Goal: Task Accomplishment & Management: Manage account settings

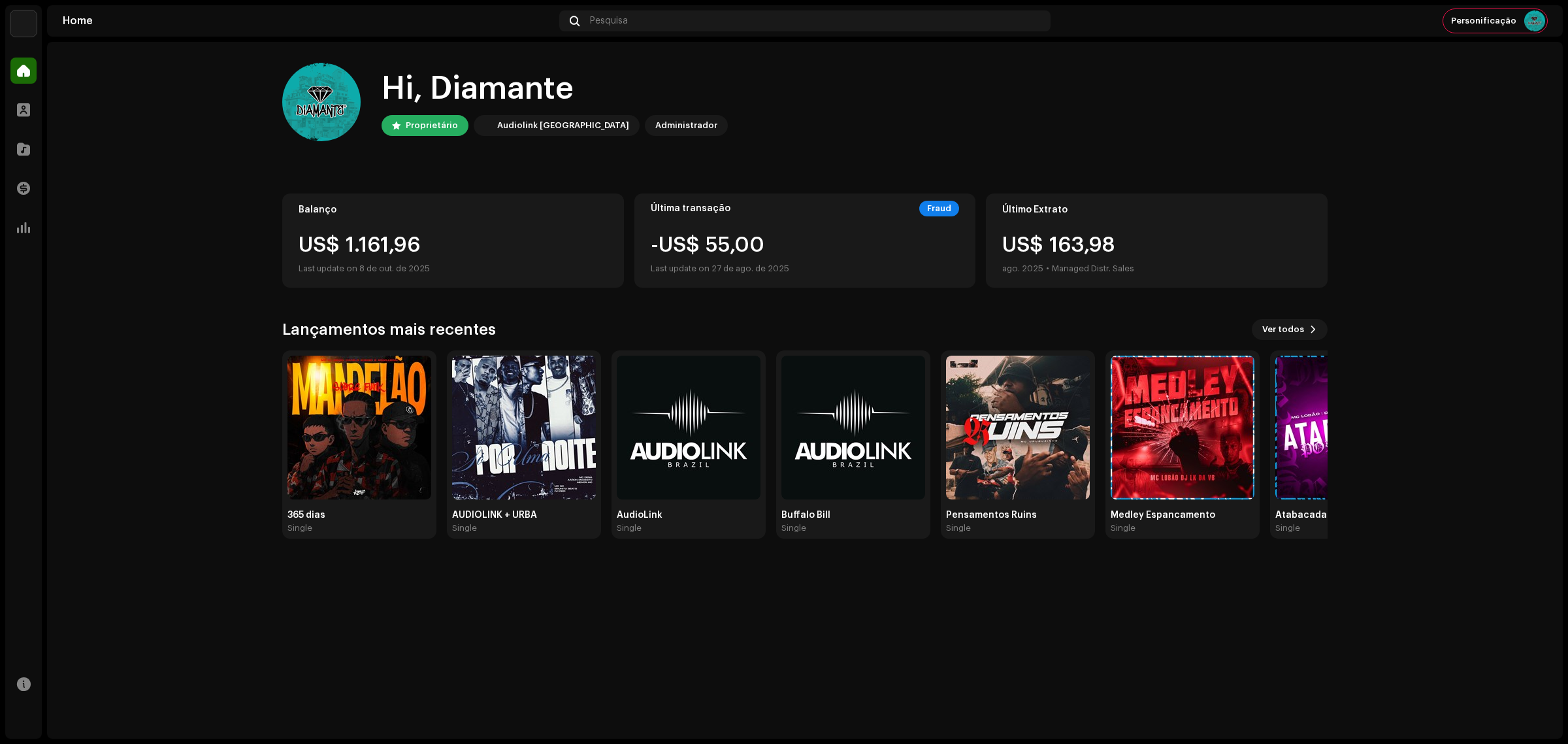
click at [1503, 178] on home-home "Hi, Diamante Proprietário Audiolink Brasil Administrador Balanço US$ 1.161,96 L…" at bounding box center [804, 300] width 1516 height 518
click at [26, 146] on span at bounding box center [23, 149] width 13 height 11
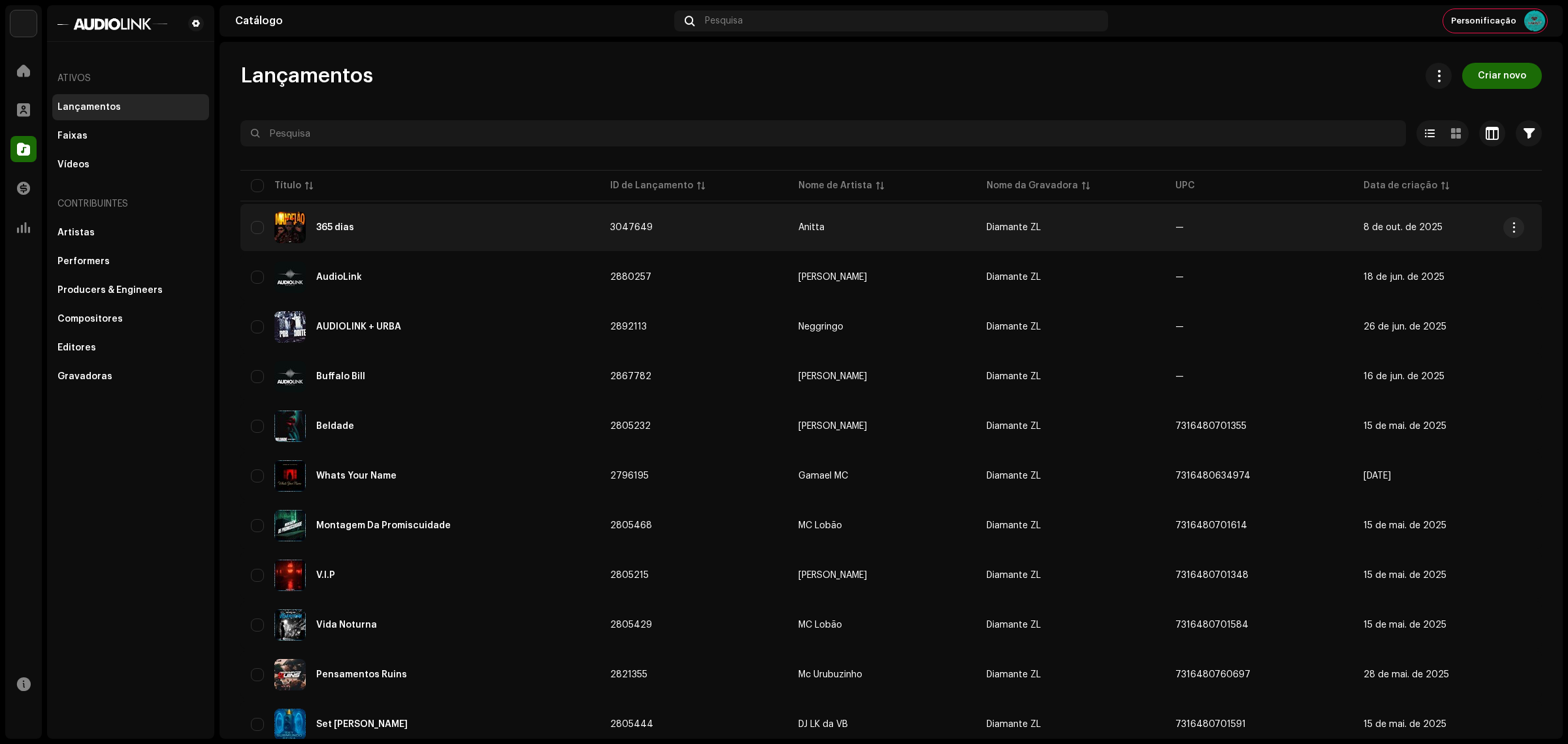
click at [331, 217] on div "365 dias" at bounding box center [420, 228] width 338 height 32
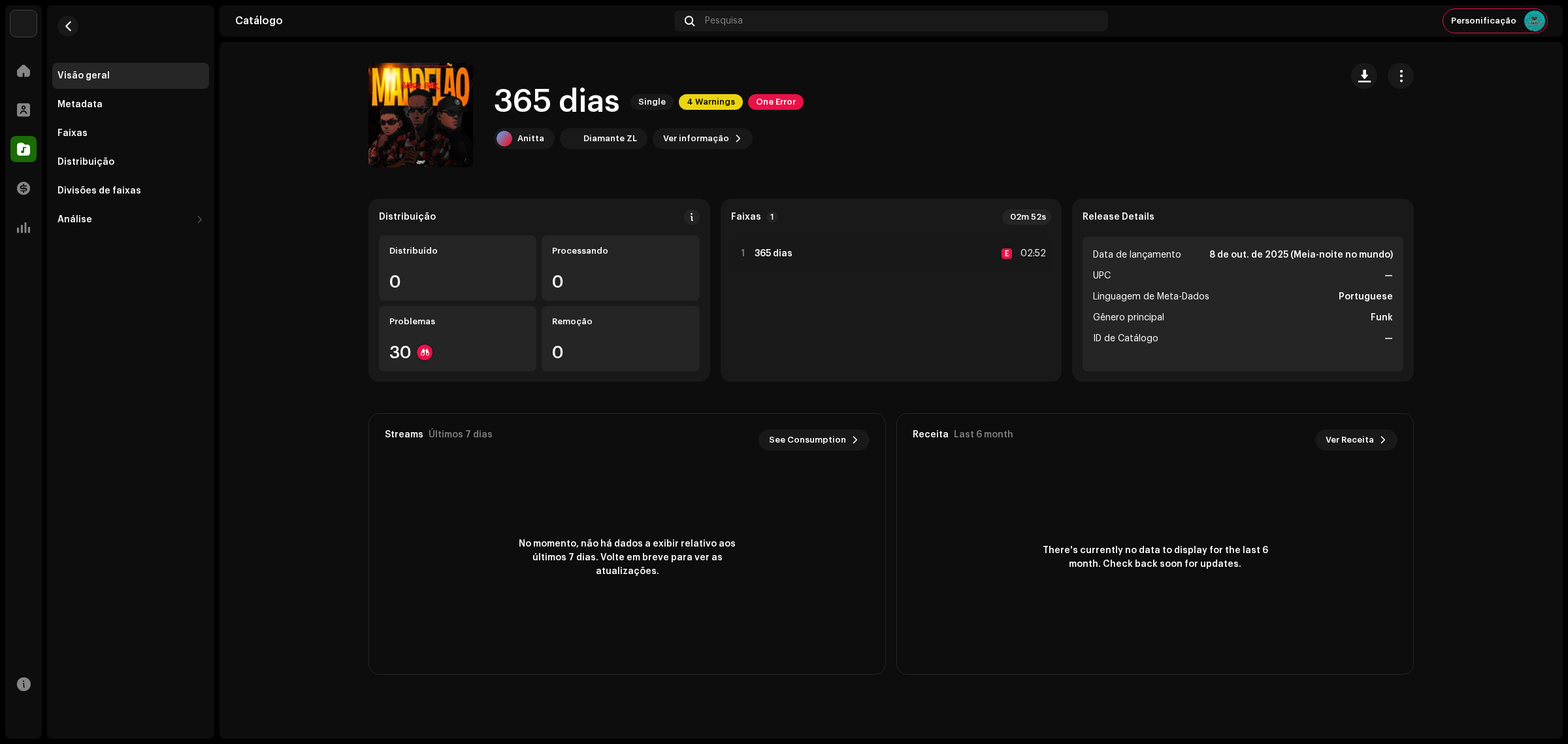
click at [13, 152] on div at bounding box center [24, 149] width 26 height 26
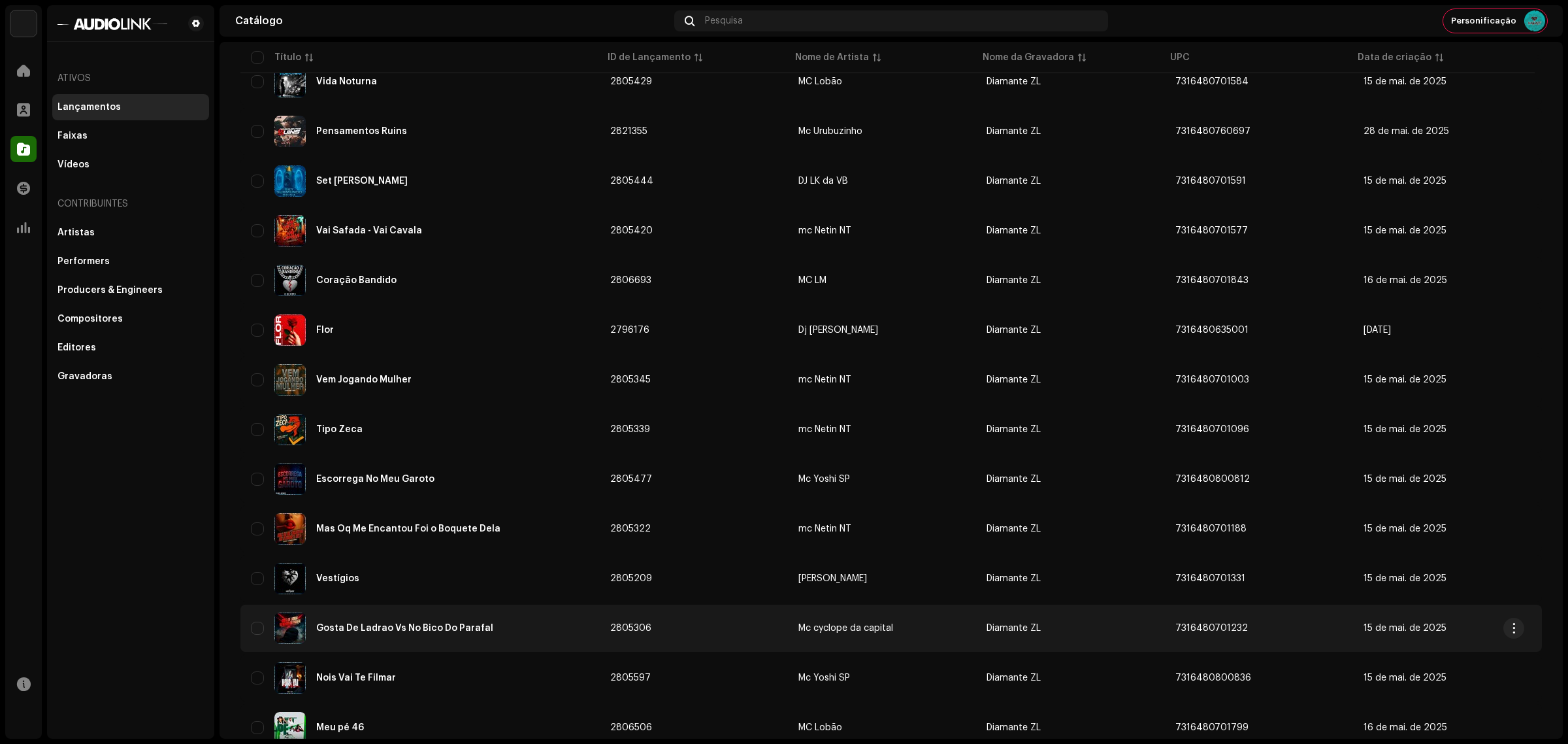
scroll to position [572, 0]
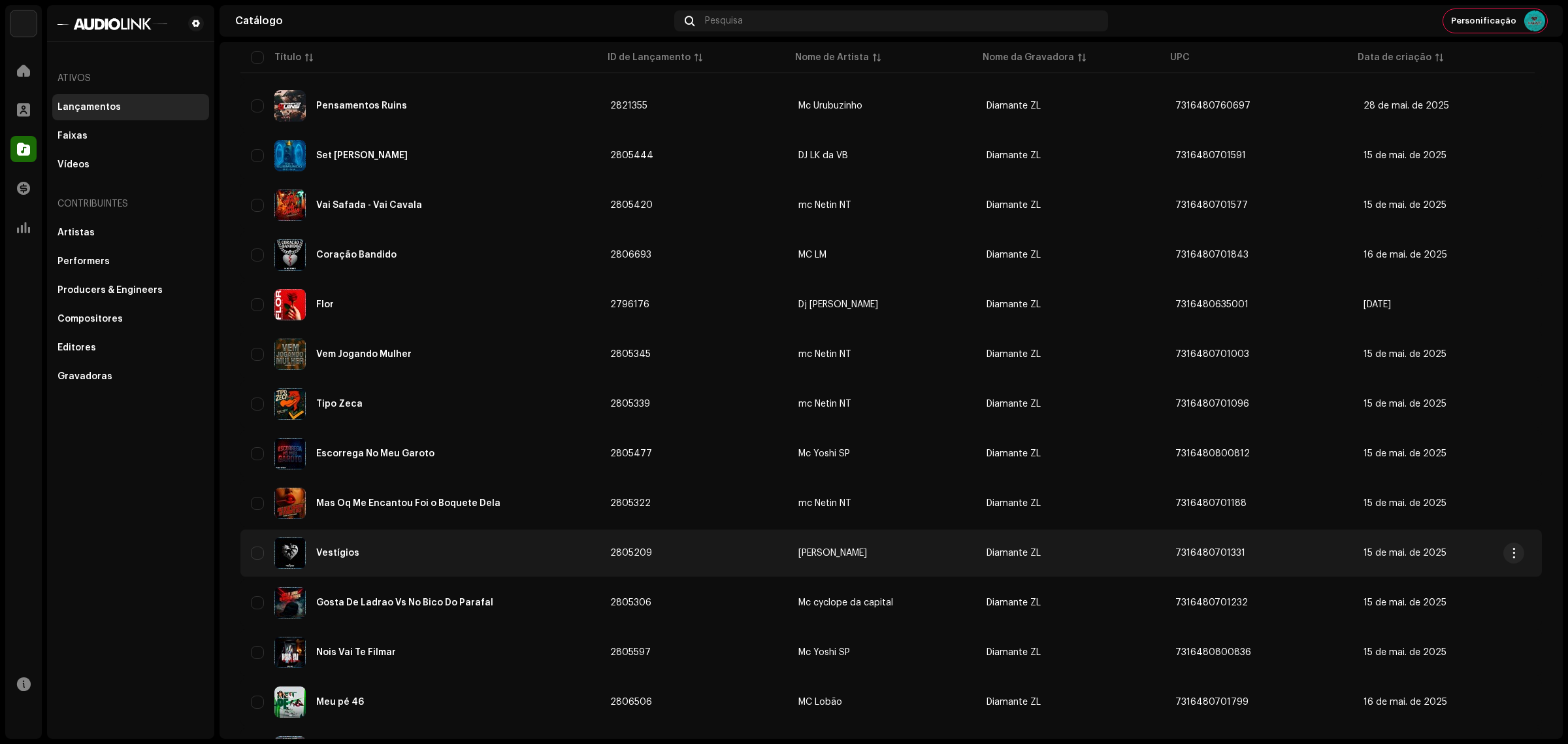
click at [332, 549] on div "Vestígios" at bounding box center [337, 552] width 43 height 9
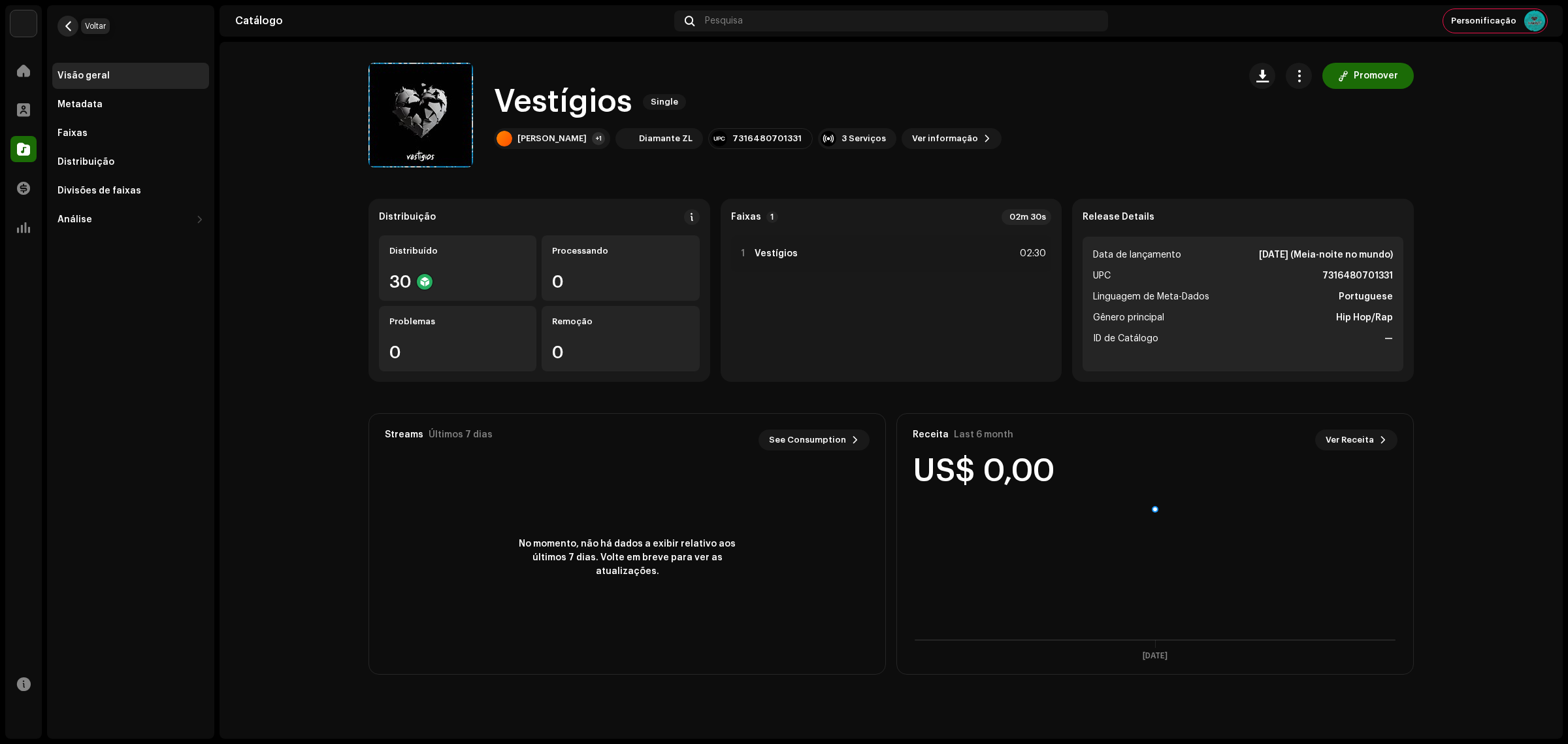
click at [66, 21] on span "button" at bounding box center [69, 26] width 10 height 11
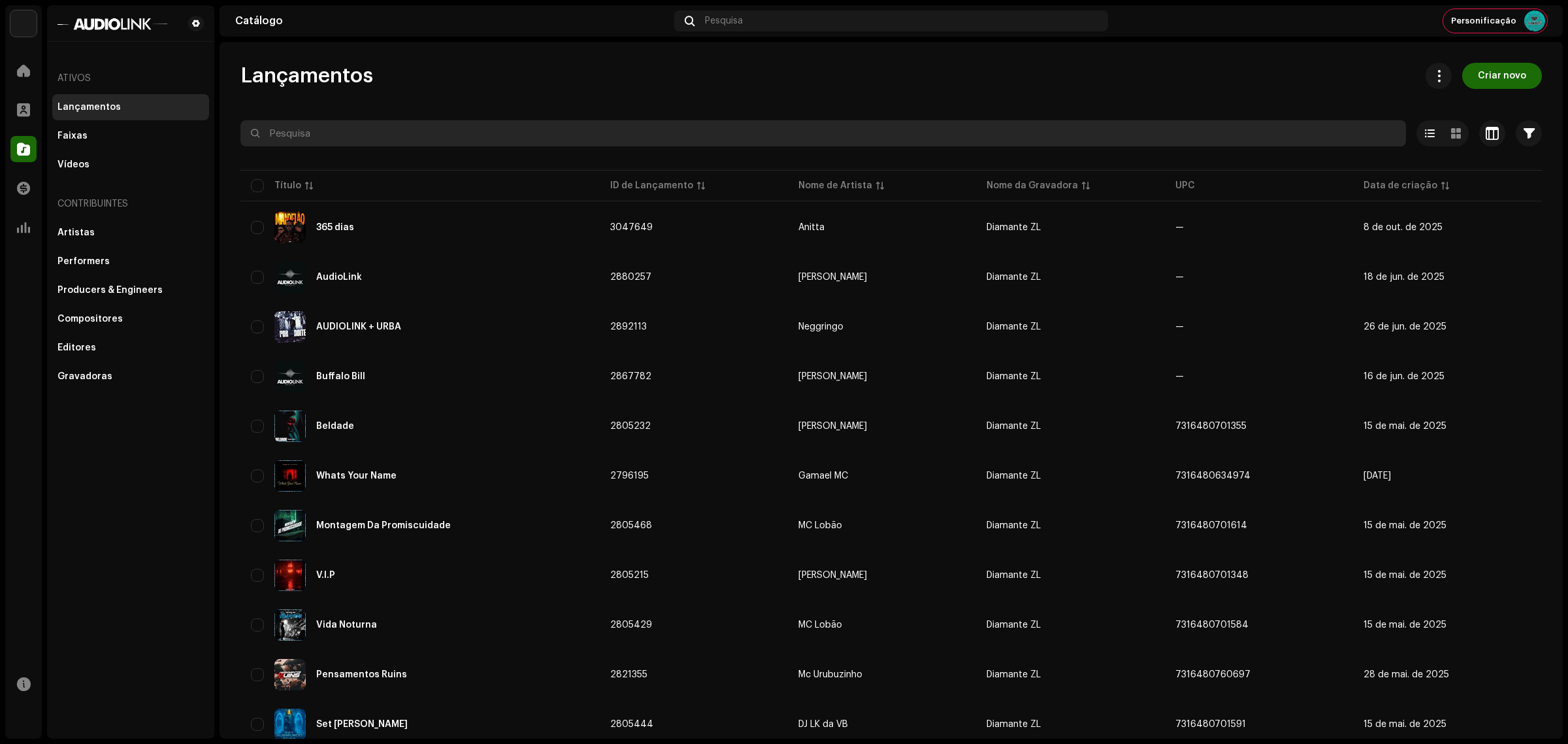
click at [374, 132] on input "text" at bounding box center [823, 133] width 1166 height 26
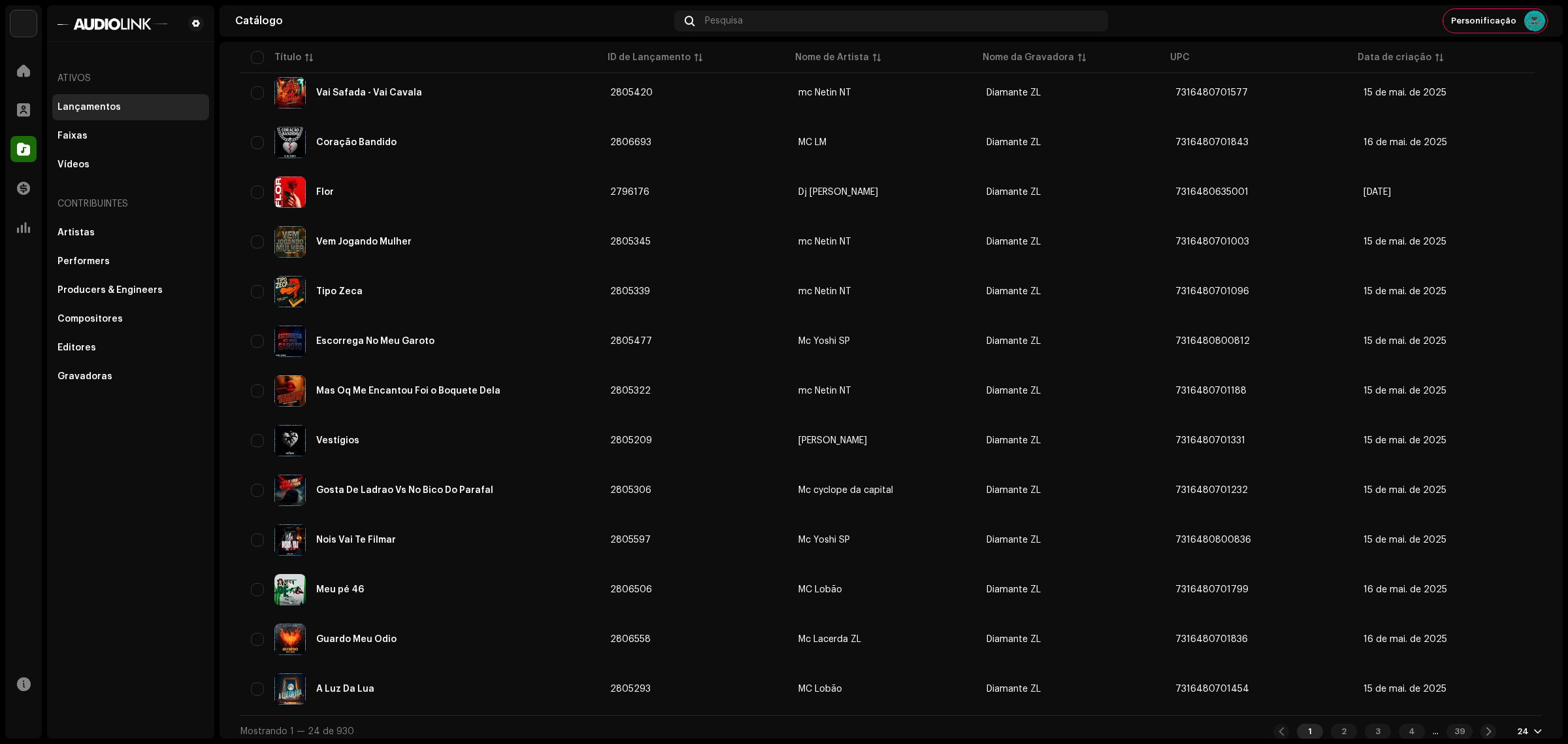
scroll to position [686, 0]
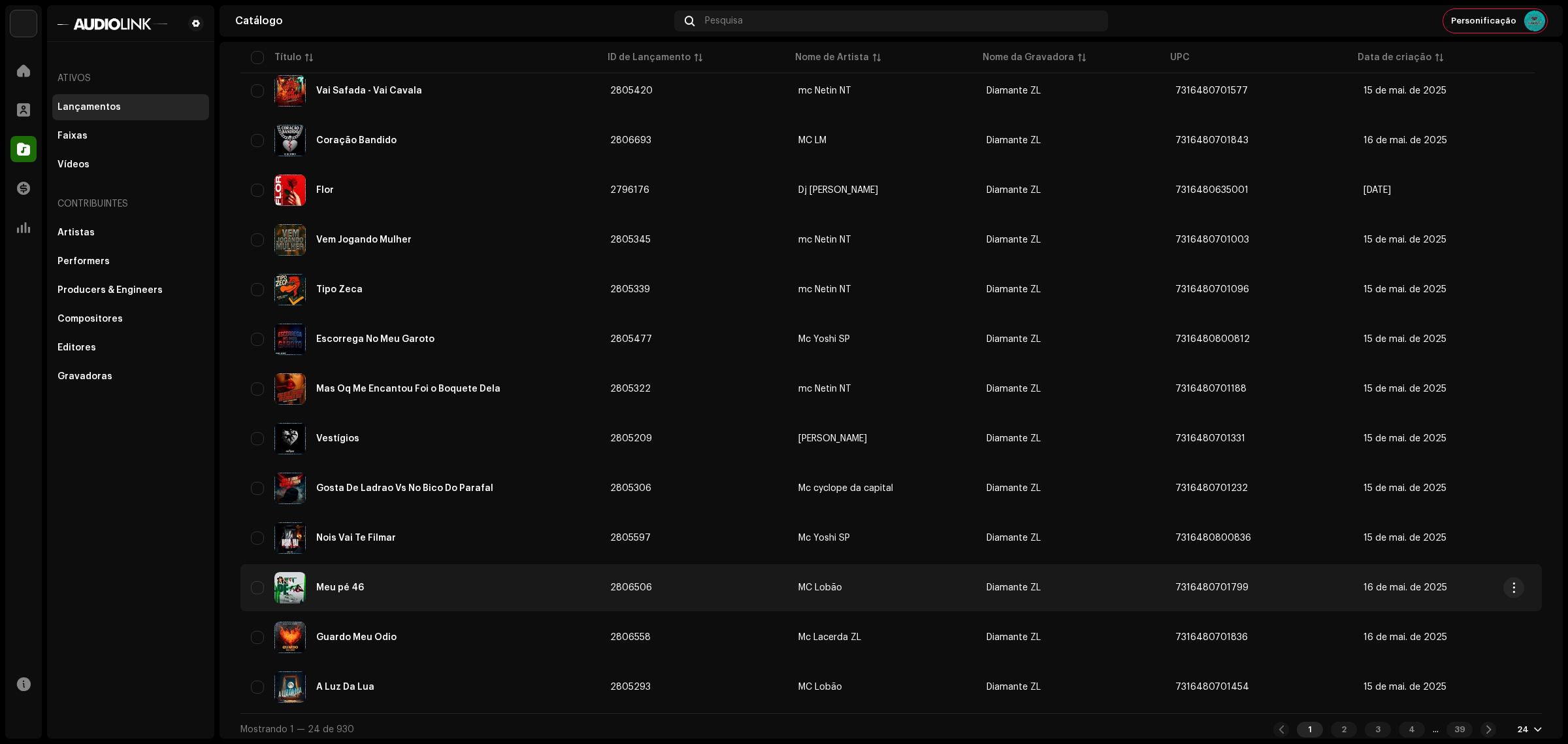
click at [344, 589] on div "Meu pé 46" at bounding box center [420, 588] width 338 height 32
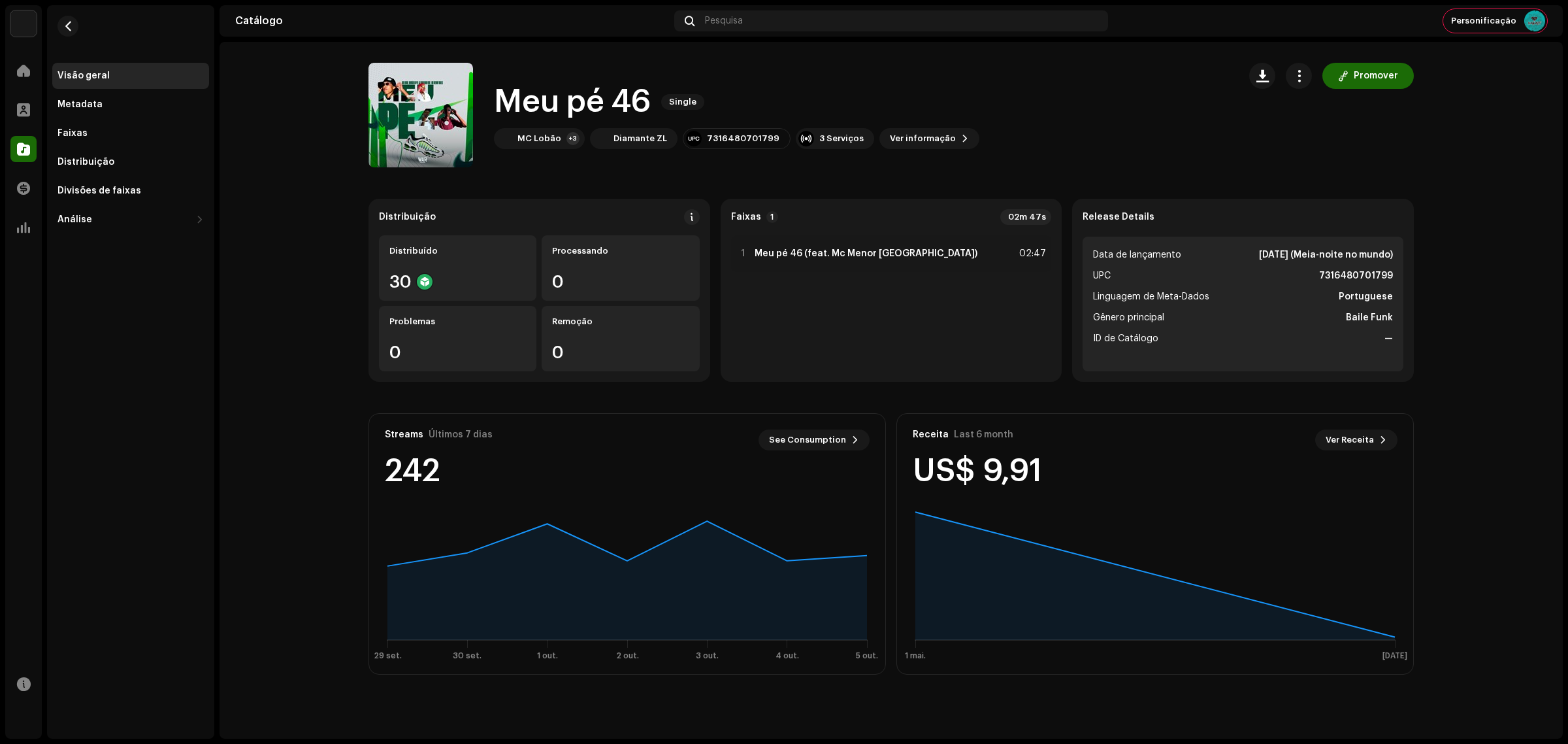
click at [28, 43] on div "Diamante ZL Home Perfil Catálogo Transações Análise Recursos" at bounding box center [23, 371] width 37 height 733
click at [23, 31] on img at bounding box center [24, 24] width 26 height 26
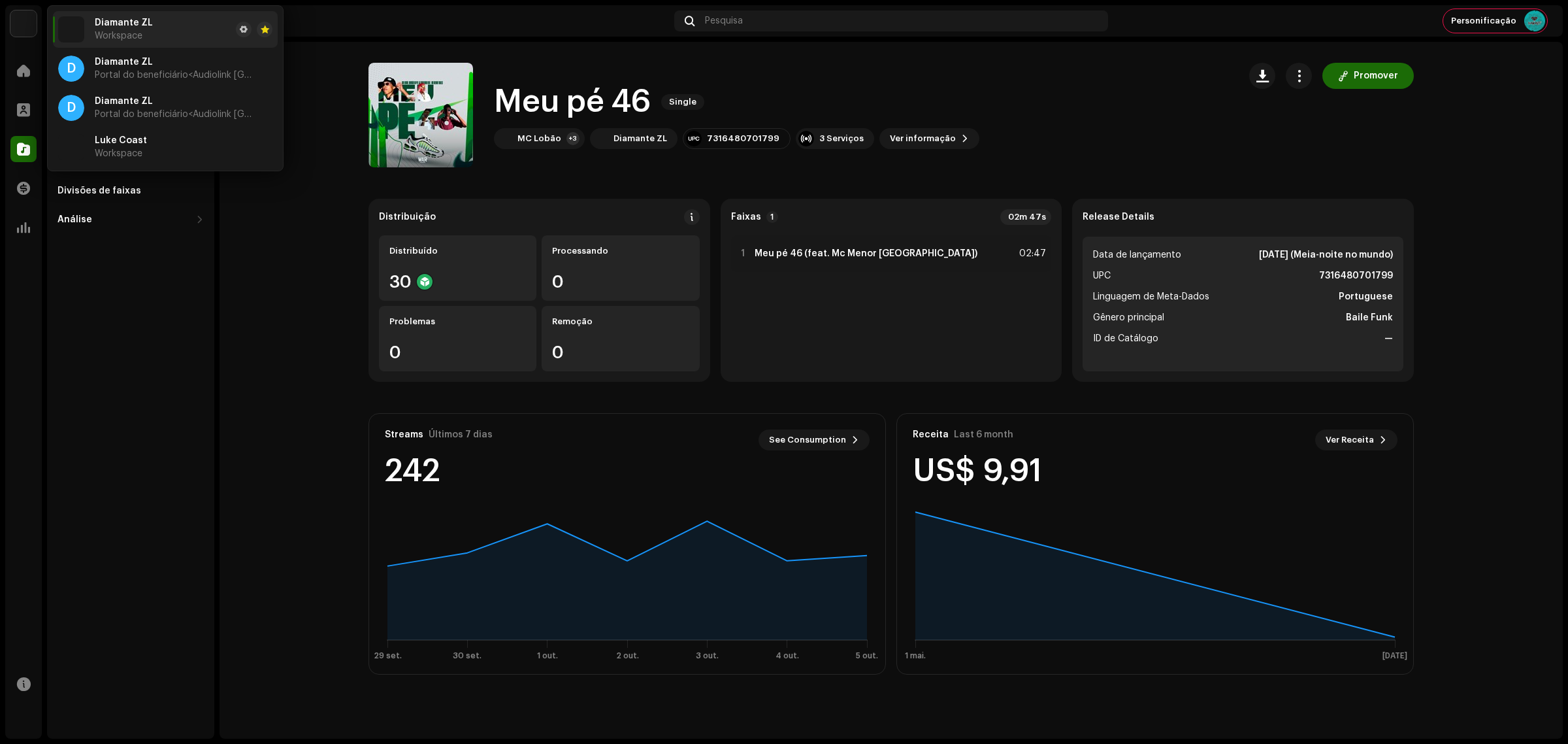
click at [237, 35] on div at bounding box center [254, 30] width 37 height 16
click at [243, 33] on span at bounding box center [244, 29] width 8 height 11
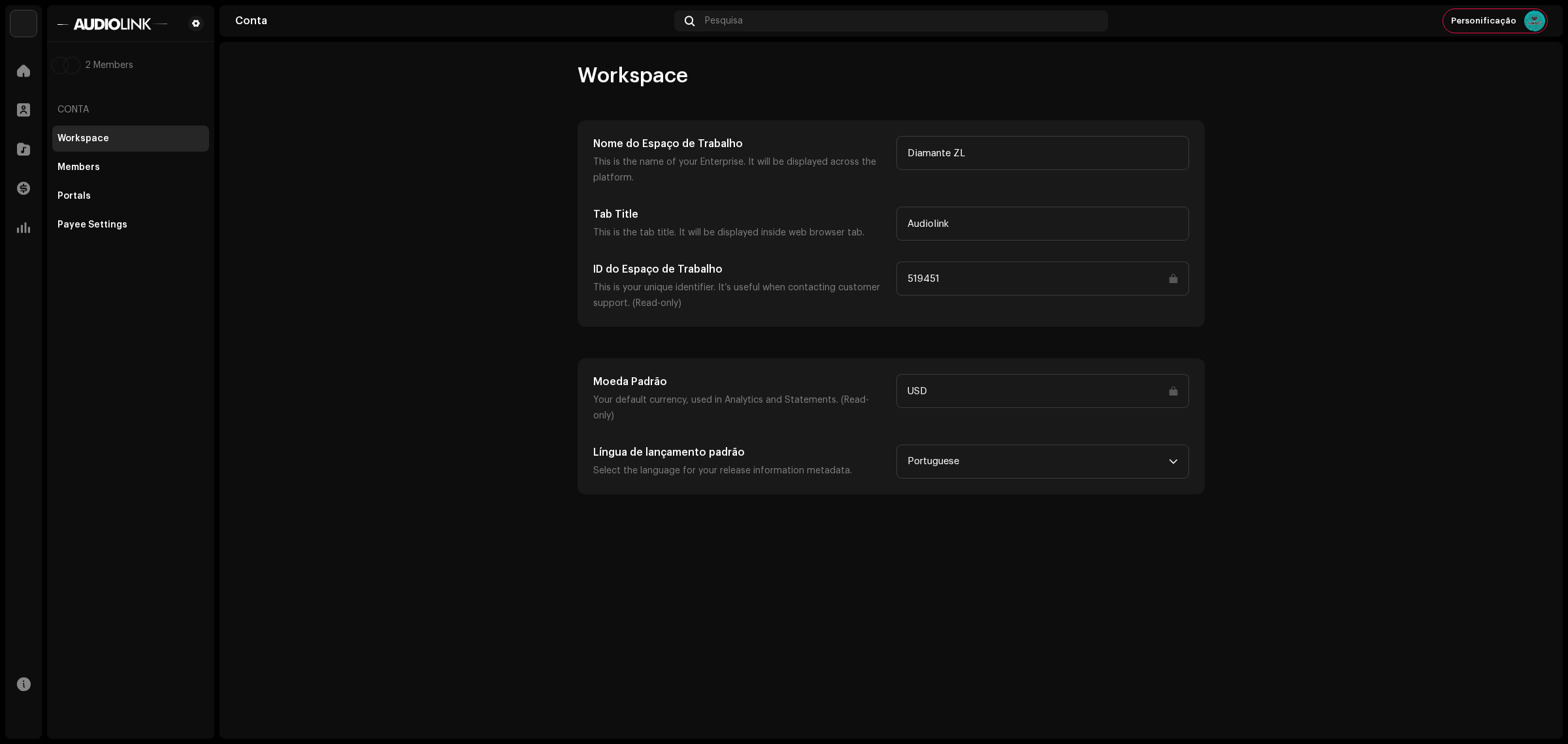
drag, startPoint x: 979, startPoint y: 279, endPoint x: 900, endPoint y: 273, distance: 79.2
click at [821, 272] on div "ID do Espaço de Trabalho This is your unique identifier. It’s useful when conta…" at bounding box center [891, 286] width 596 height 50
click at [909, 274] on input "519451" at bounding box center [1043, 279] width 292 height 34
click at [924, 282] on input "519451" at bounding box center [1043, 279] width 292 height 34
click at [924, 281] on input "519451" at bounding box center [1043, 279] width 292 height 34
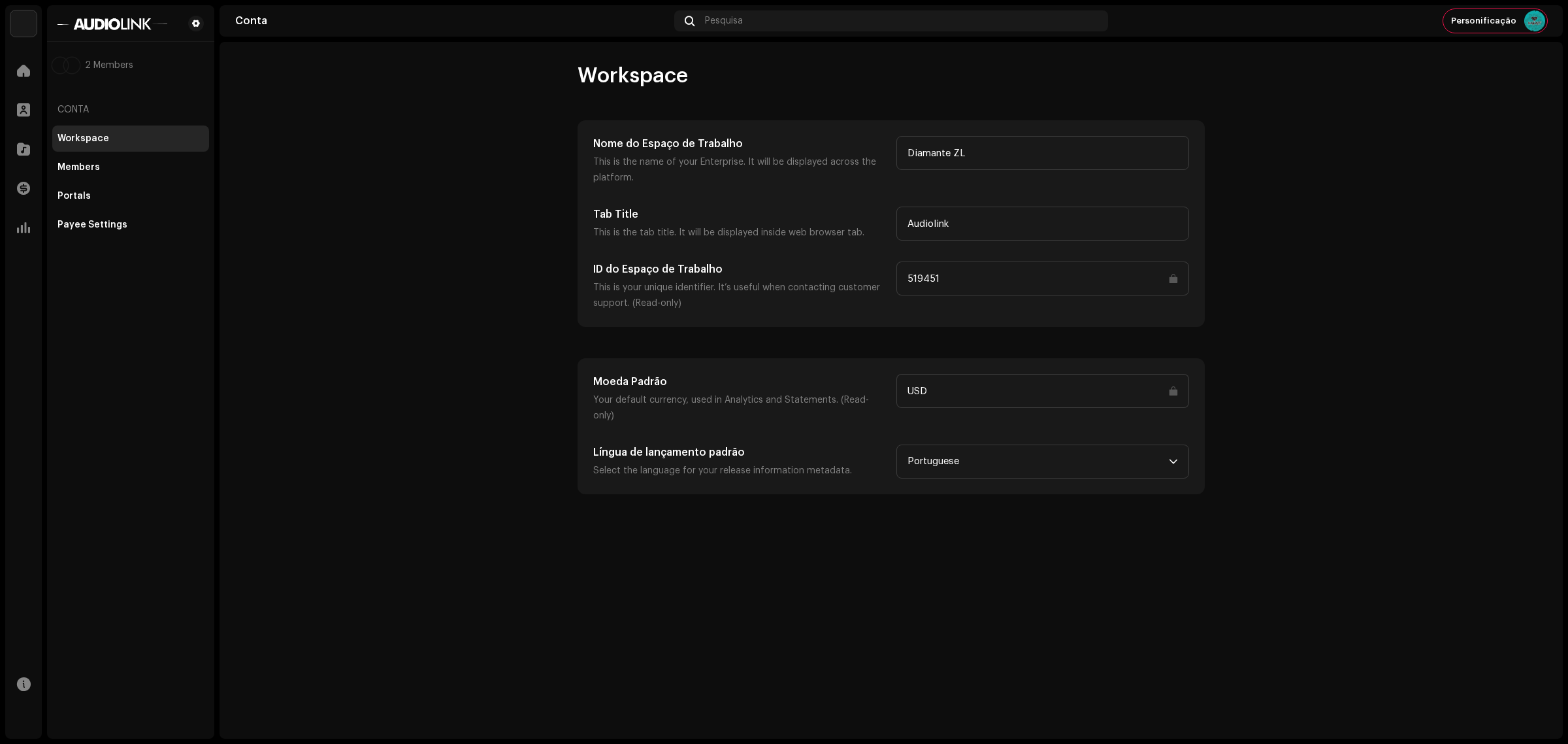
click at [924, 281] on input "519451" at bounding box center [1043, 279] width 292 height 34
click at [1261, 259] on account-workspace "Workspace Nome do Espaço de Trabalho This is the name of your Enterprise. It wi…" at bounding box center [891, 279] width 1343 height 432
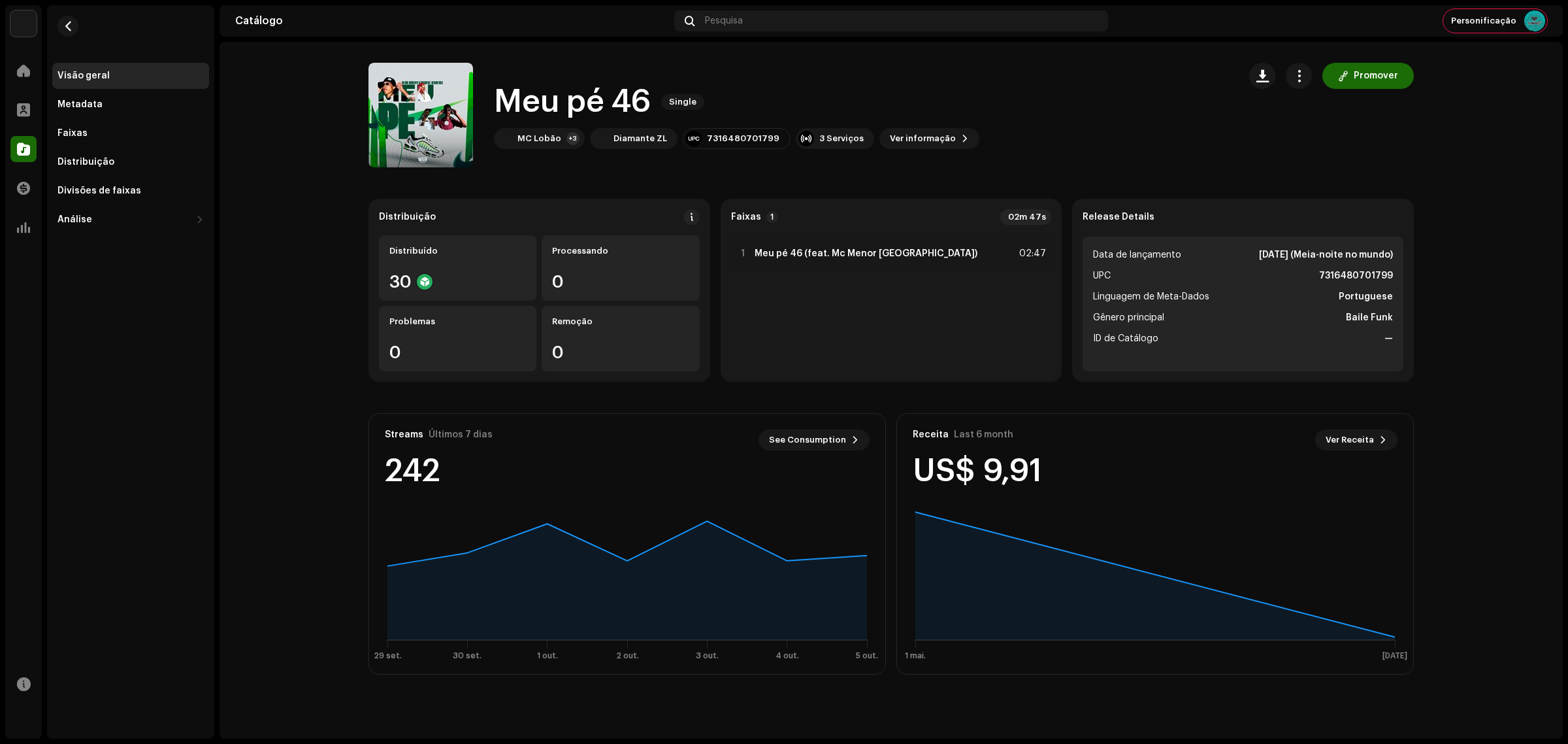
click at [606, 105] on h1 "Meu pé 46" at bounding box center [573, 101] width 157 height 42
click at [559, 106] on h1 "Meu pé 46" at bounding box center [573, 101] width 157 height 42
click at [128, 130] on div "Faixas" at bounding box center [130, 133] width 146 height 11
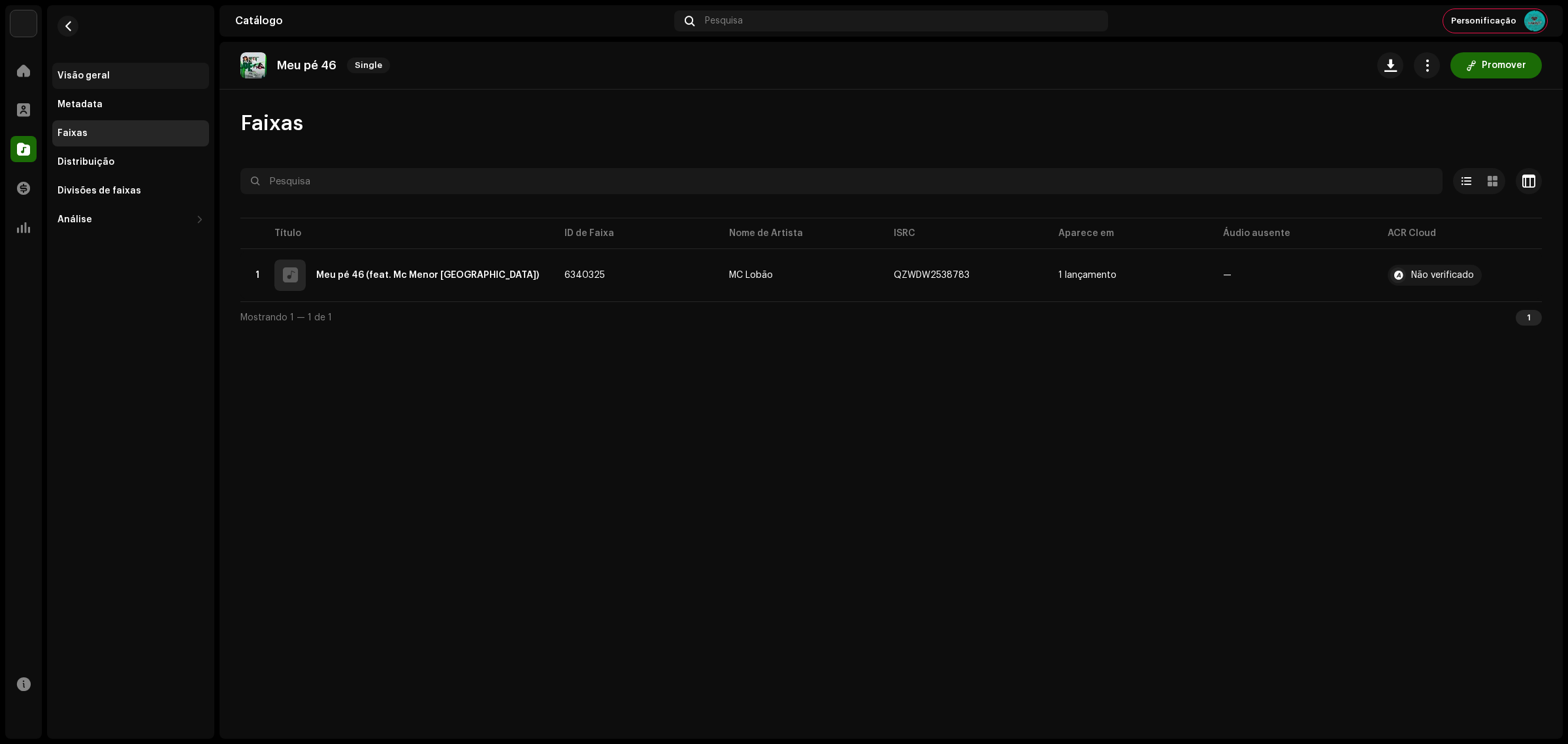
click at [100, 66] on div "Visão geral" at bounding box center [131, 76] width 157 height 26
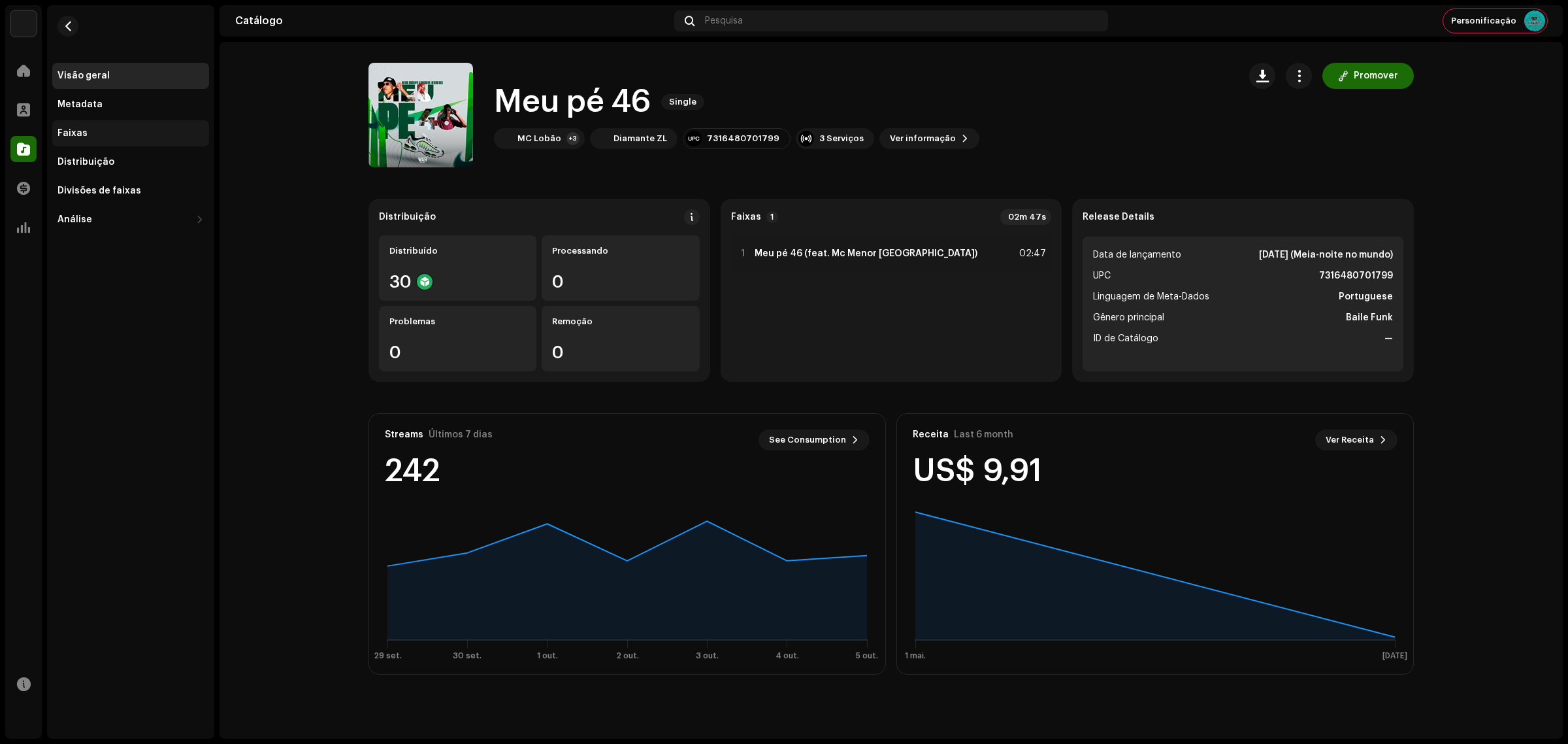
click at [111, 130] on div "Faixas" at bounding box center [130, 133] width 146 height 11
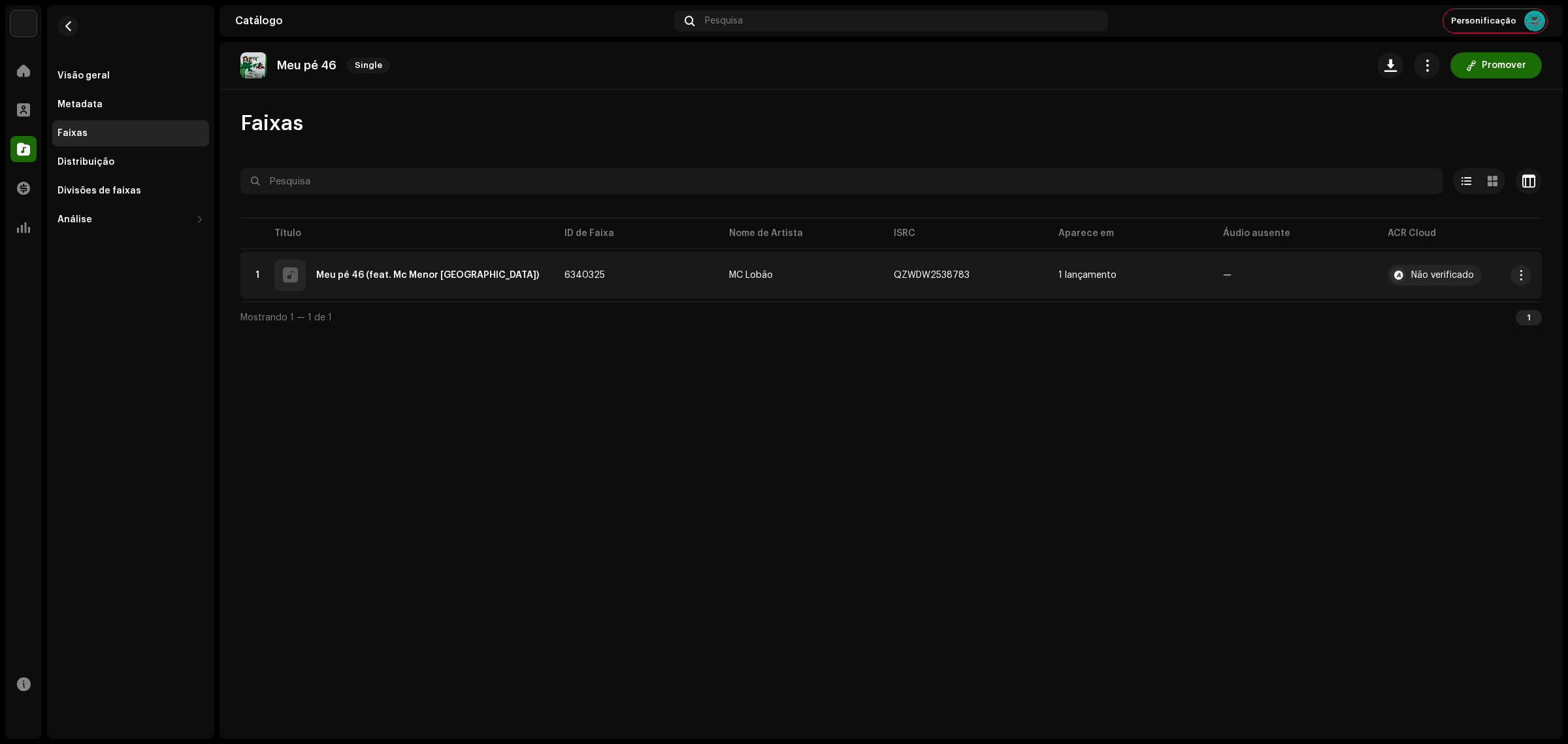
click at [393, 289] on div "1 Meu pé 46 (feat. Mc Menor [GEOGRAPHIC_DATA])" at bounding box center [397, 276] width 292 height 32
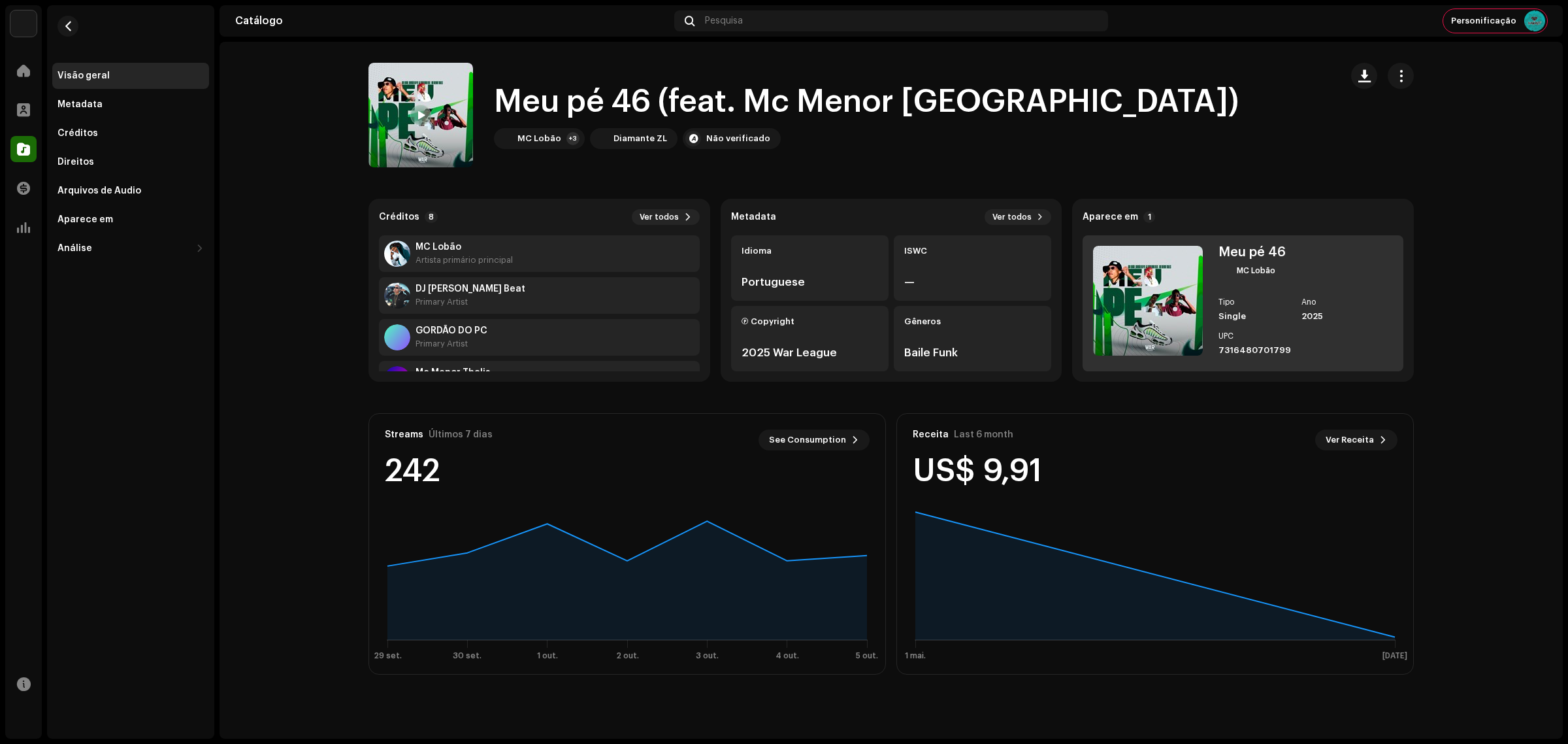
click at [1236, 286] on div "Meu pé 46 MC Lobão Tipo Single Ano 2025 UPC 7316480701799" at bounding box center [1297, 303] width 155 height 115
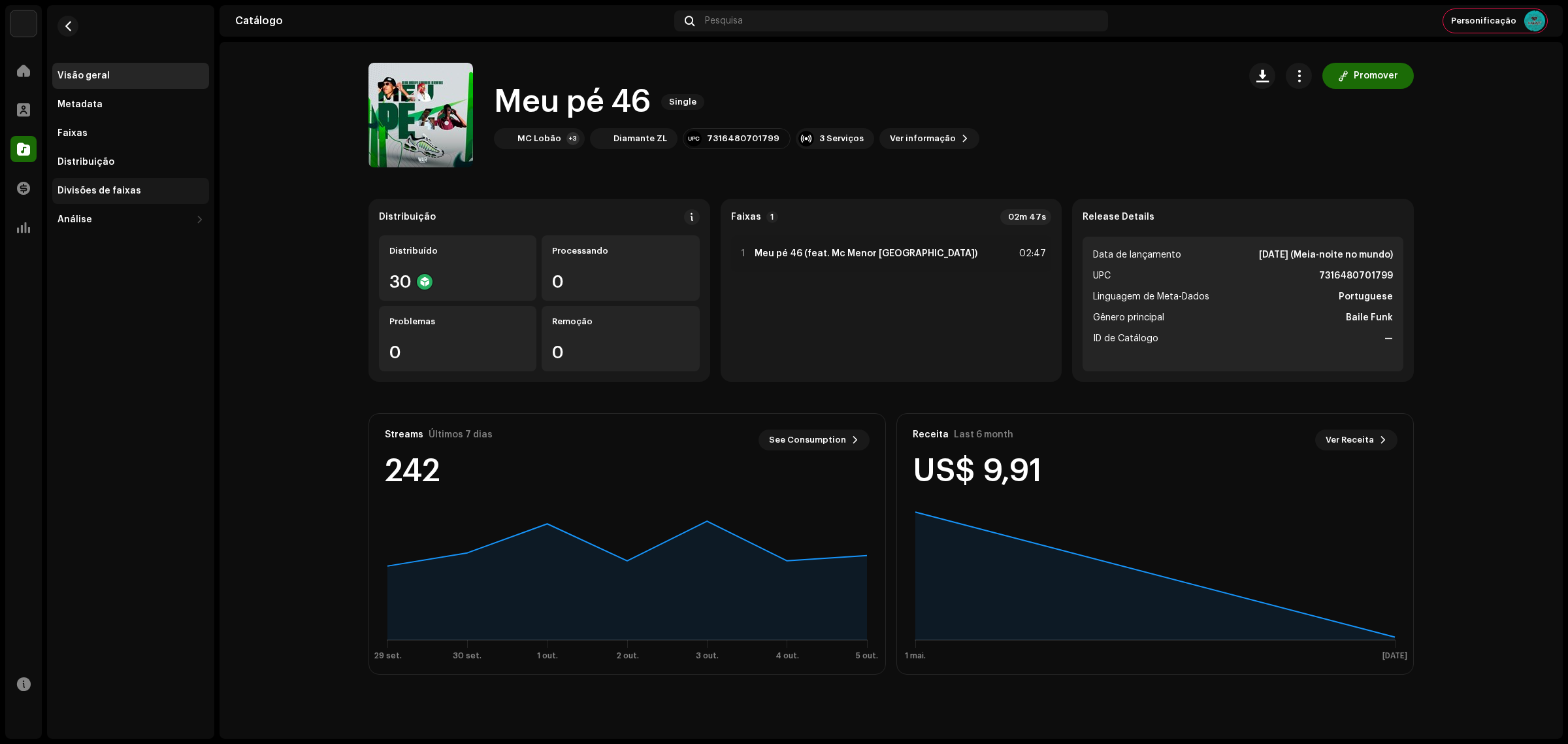
click at [151, 190] on div "Divisões de faixas" at bounding box center [130, 191] width 146 height 11
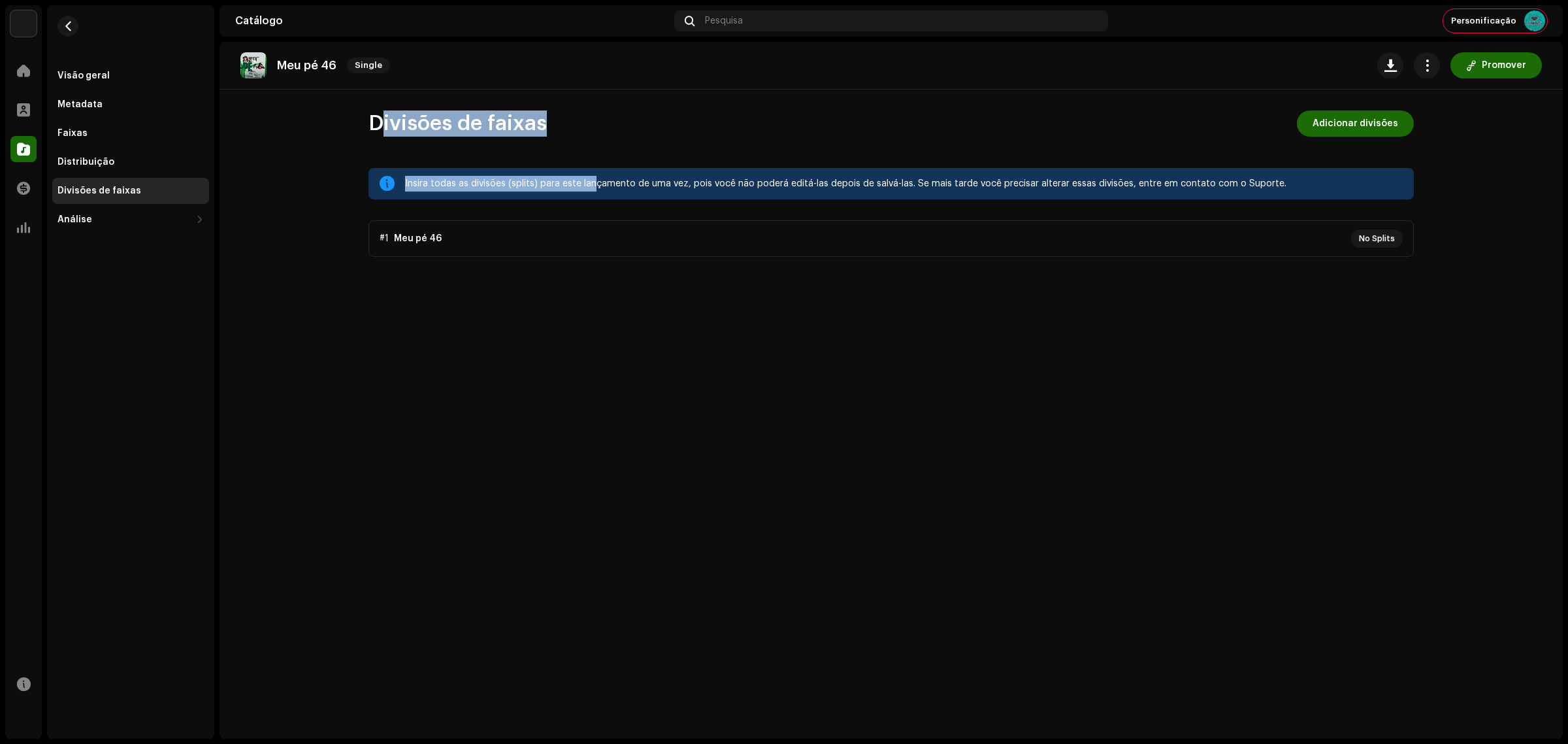
drag, startPoint x: 594, startPoint y: 138, endPoint x: 371, endPoint y: 129, distance: 223.2
click at [371, 129] on div "Divisões de faixas Adicionar divisões Insira todas as divisões (splits) para es…" at bounding box center [892, 183] width 1088 height 146
click at [550, 127] on div "Divisões de faixas Adicionar divisões" at bounding box center [892, 123] width 1046 height 26
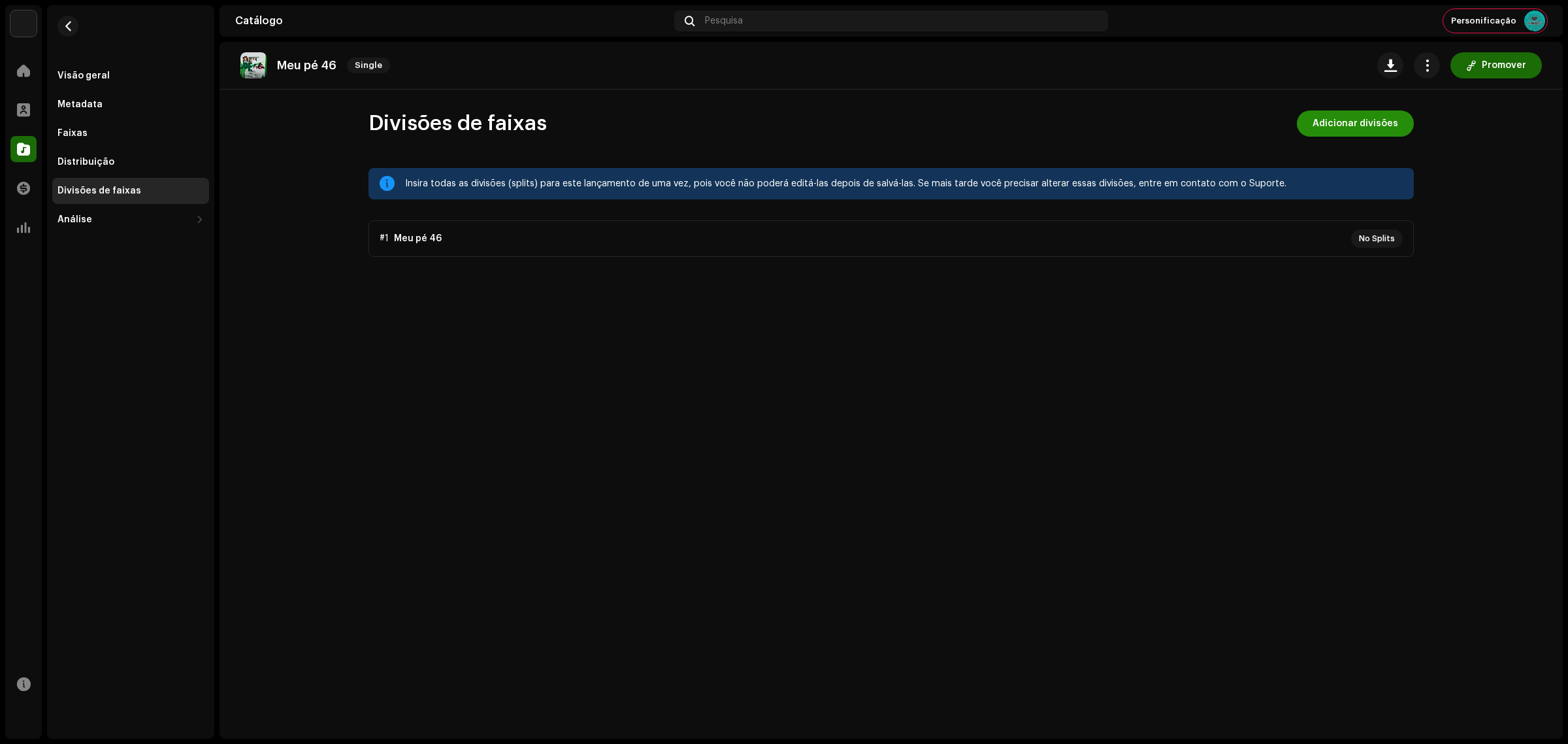
click at [1364, 114] on span "Adicionar divisões" at bounding box center [1355, 123] width 86 height 26
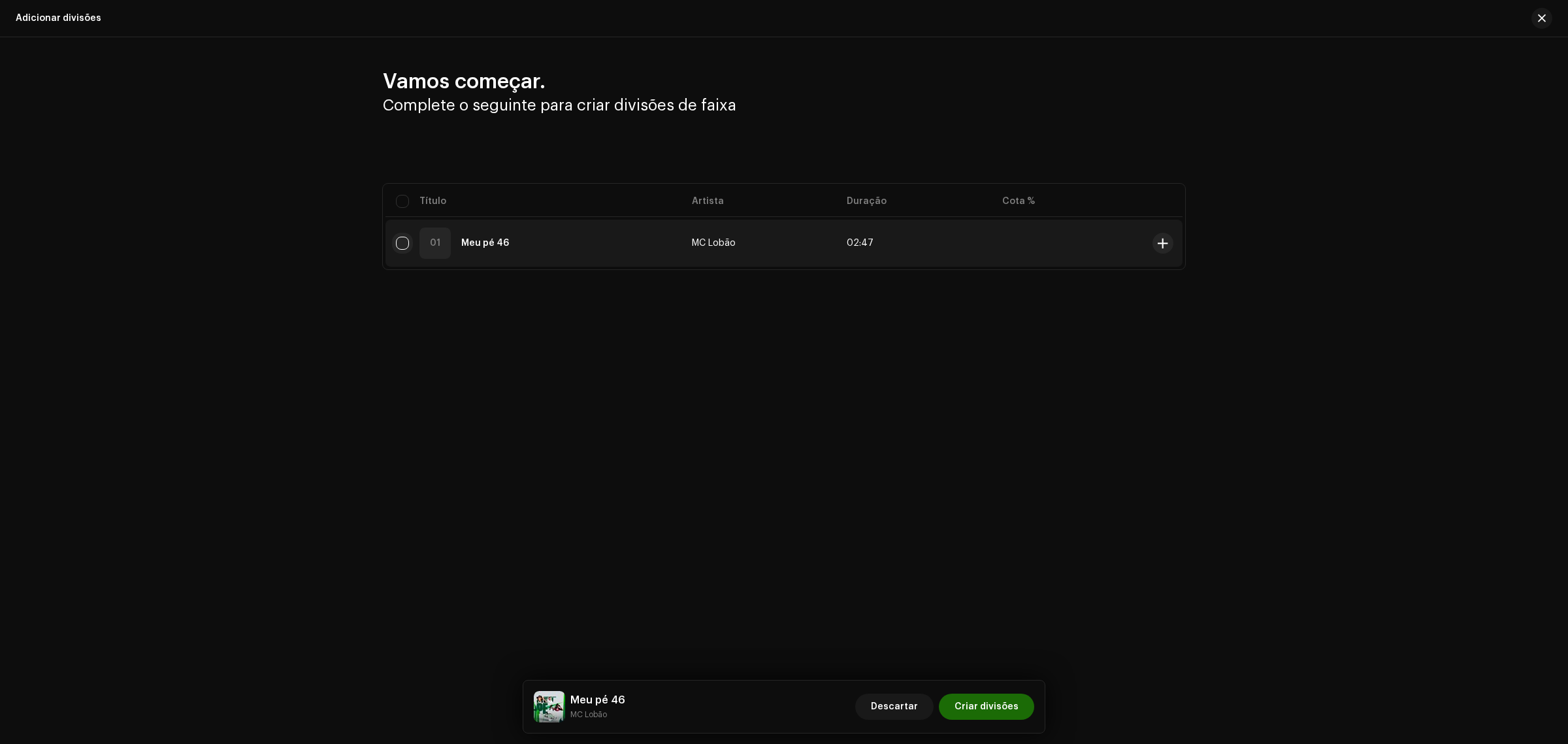
click at [404, 239] on input "checkbox" at bounding box center [402, 243] width 13 height 13
checkbox input "true"
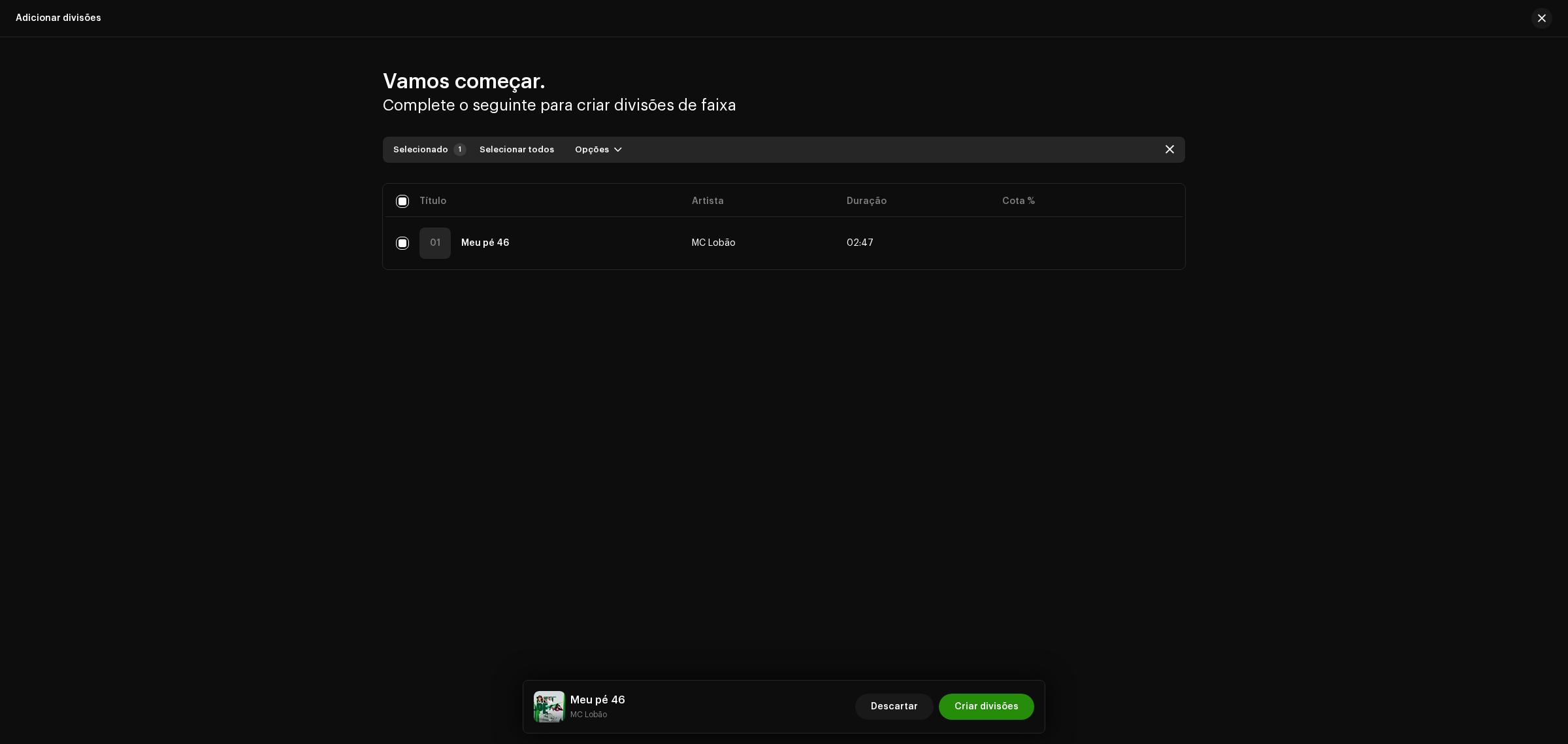
click at [992, 698] on span "Criar divisões" at bounding box center [986, 706] width 64 height 26
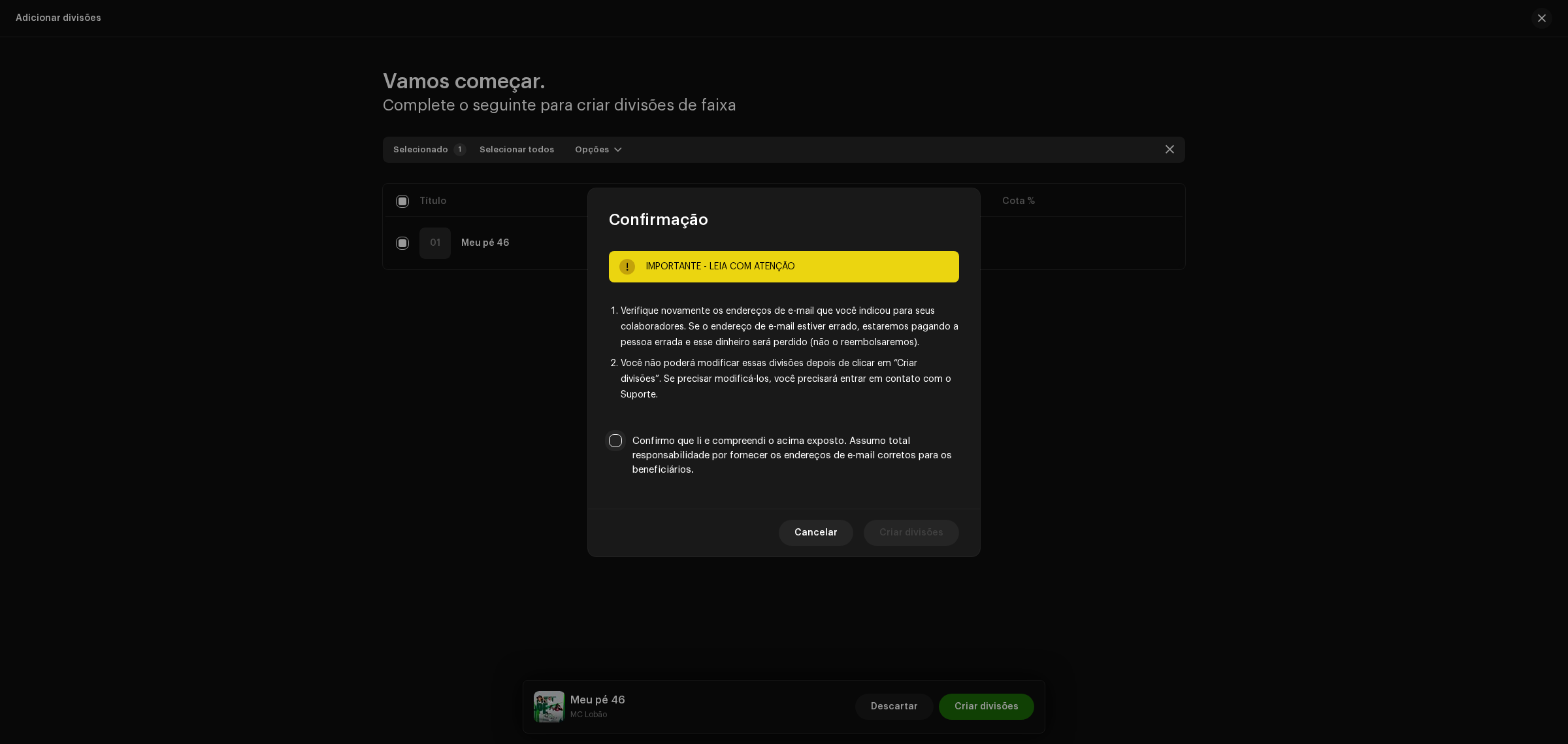
click at [621, 434] on input "Confirmo que li e compreendi o acima exposto. Assumo total responsabilidade por…" at bounding box center [615, 440] width 13 height 13
checkbox input "true"
click at [922, 525] on span "Criar divisões" at bounding box center [912, 533] width 64 height 26
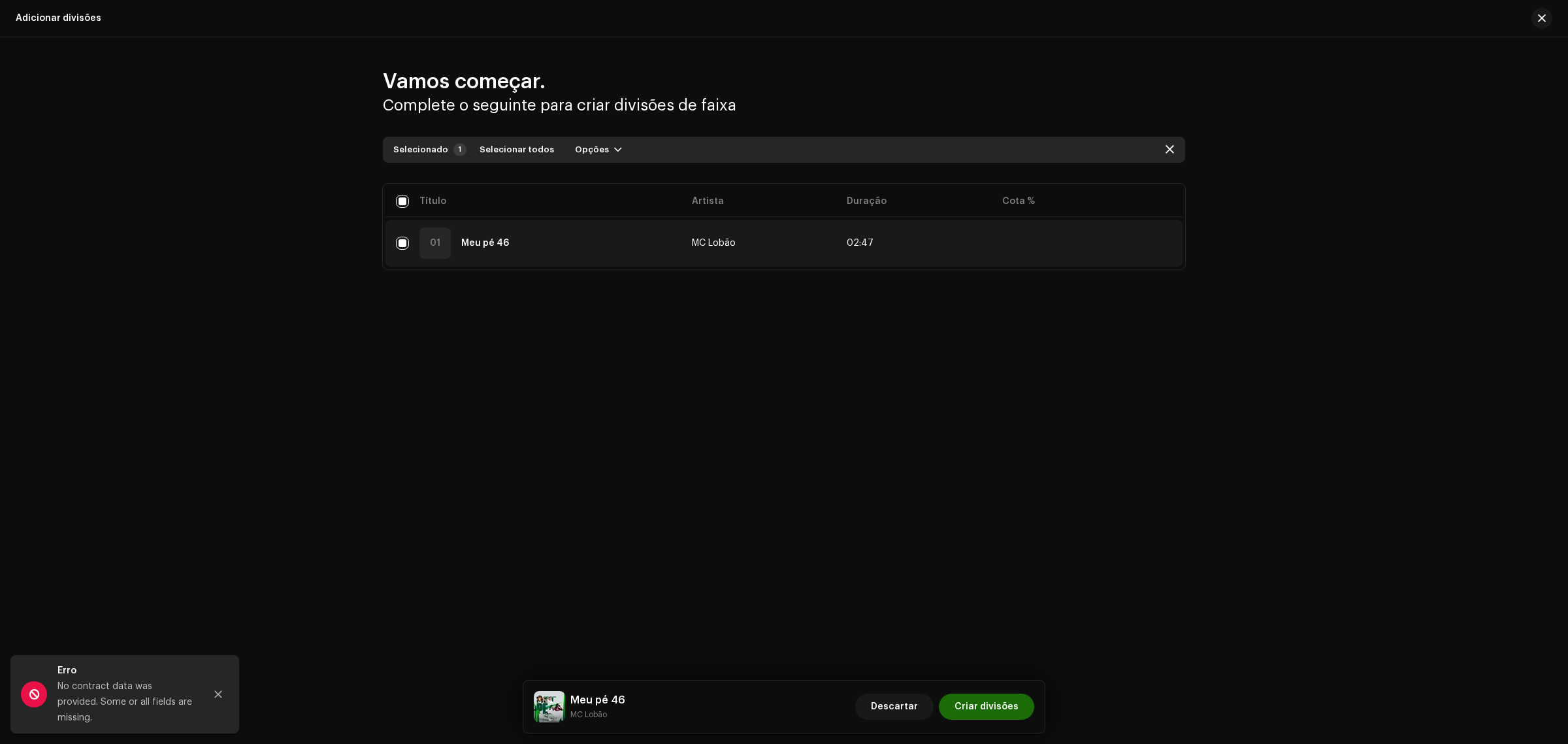
click at [878, 237] on td "02:47" at bounding box center [914, 243] width 155 height 47
click at [1128, 234] on td at bounding box center [1070, 243] width 155 height 47
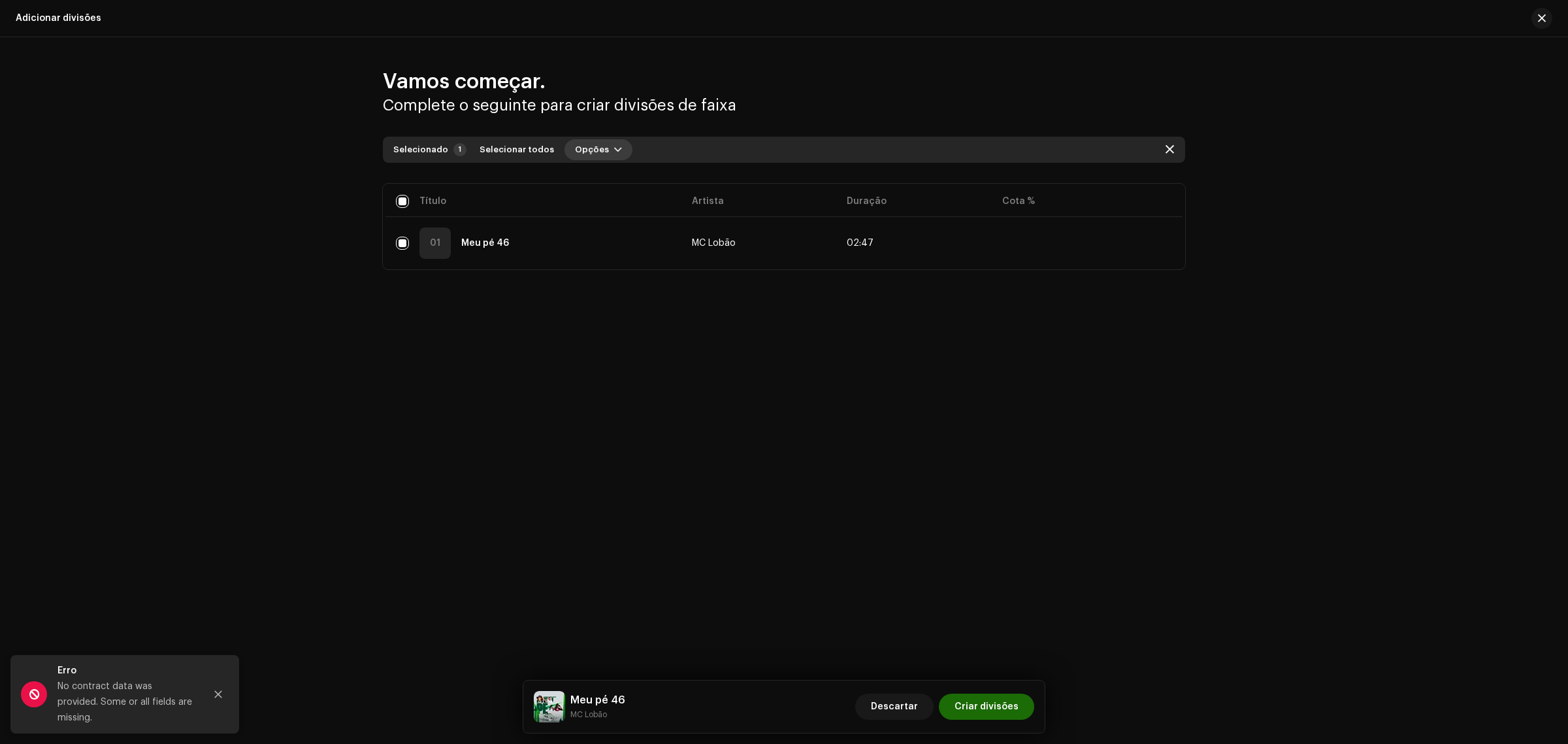
click at [575, 138] on span "Opções" at bounding box center [592, 149] width 34 height 26
click at [533, 145] on span "Selecionar todos" at bounding box center [516, 149] width 75 height 26
drag, startPoint x: 618, startPoint y: 145, endPoint x: 617, endPoint y: 157, distance: 12.0
click at [618, 145] on div "Selecionado 1 Selecionar todos Opções" at bounding box center [516, 149] width 245 height 21
click at [592, 148] on span "Opções" at bounding box center [592, 149] width 34 height 26
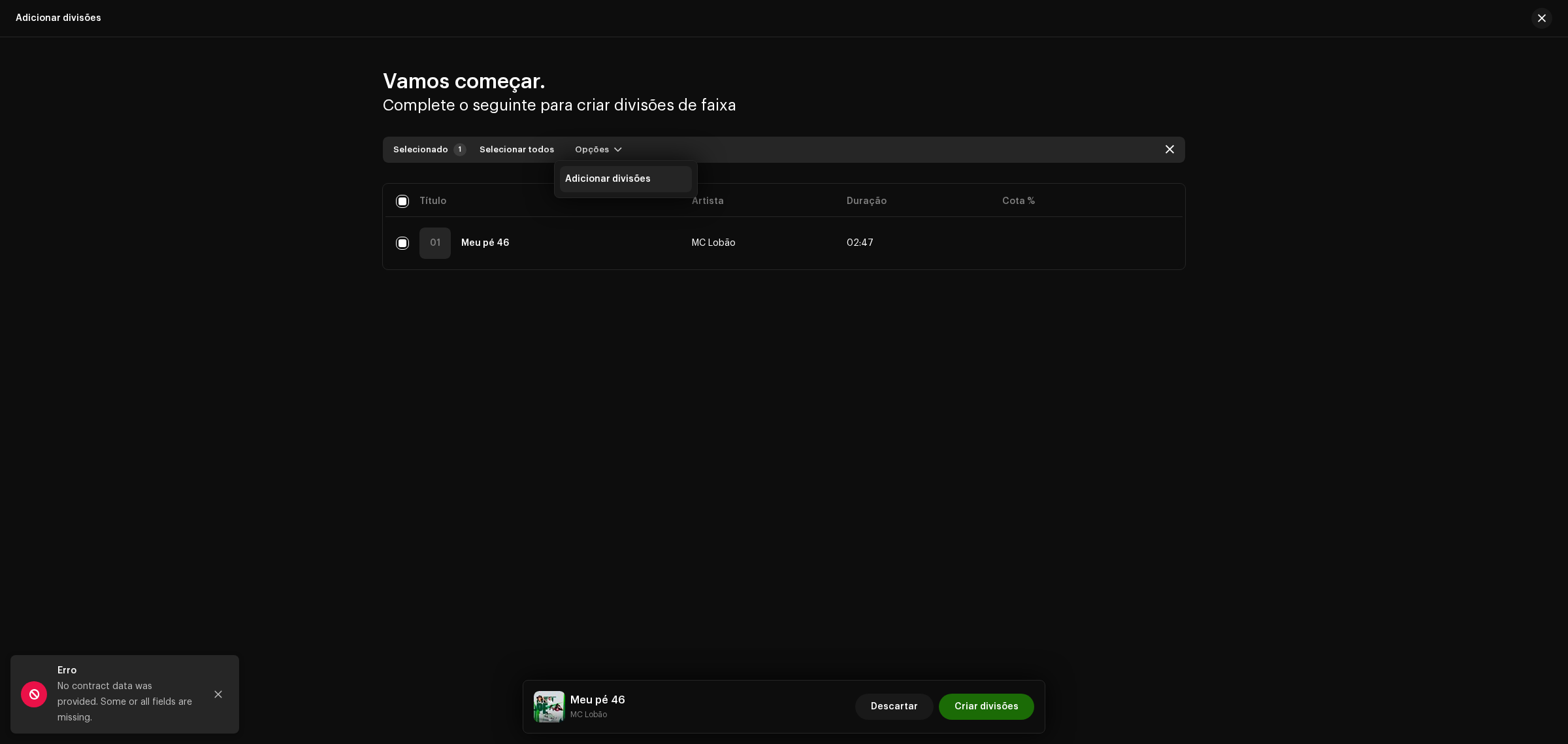
click at [611, 177] on span "Adicionar divisões" at bounding box center [609, 179] width 86 height 11
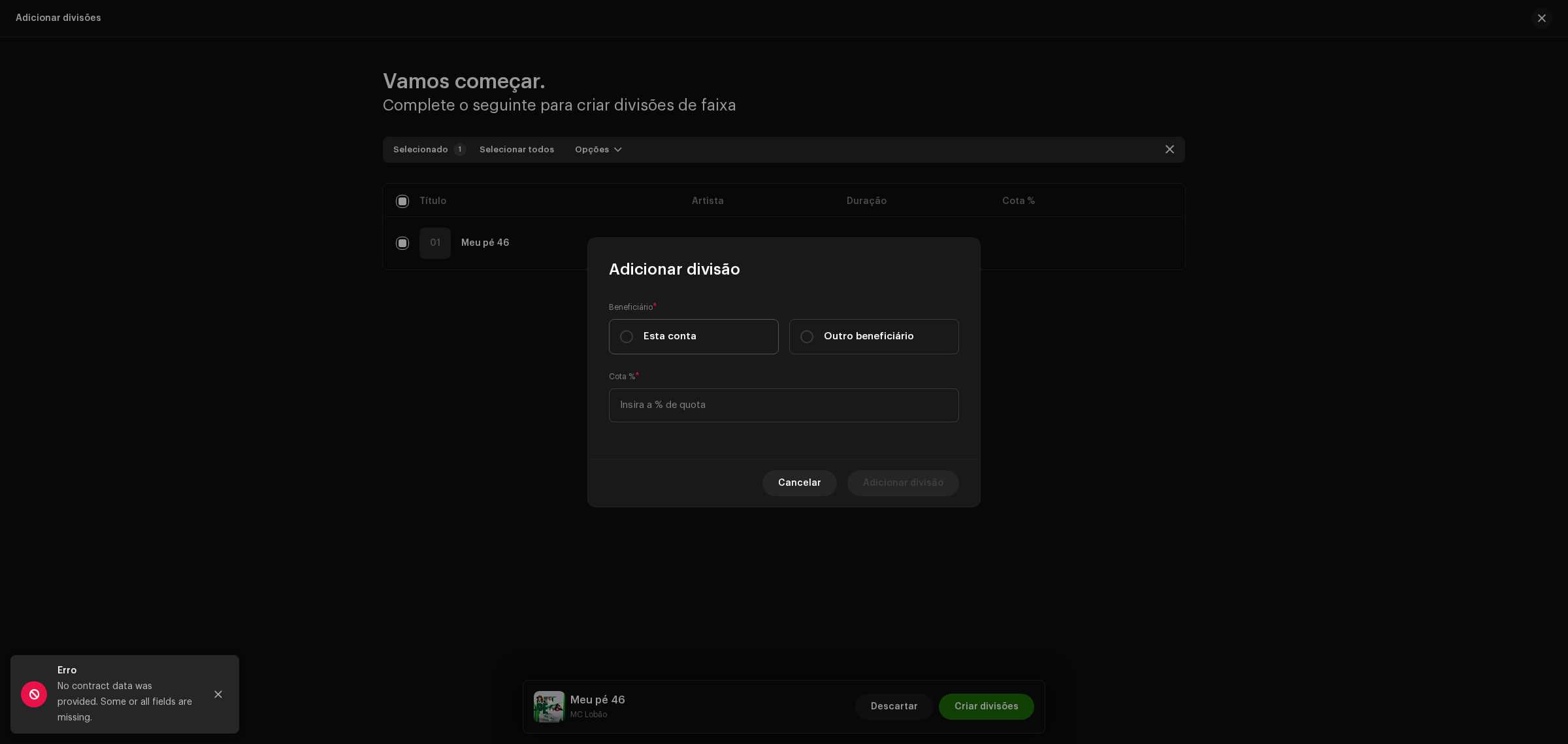
click at [688, 331] on span "Esta conta" at bounding box center [669, 336] width 53 height 14
click at [633, 331] on input "Esta conta" at bounding box center [626, 336] width 13 height 13
radio input "true"
click at [674, 403] on input at bounding box center [784, 405] width 350 height 34
type input "50,00"
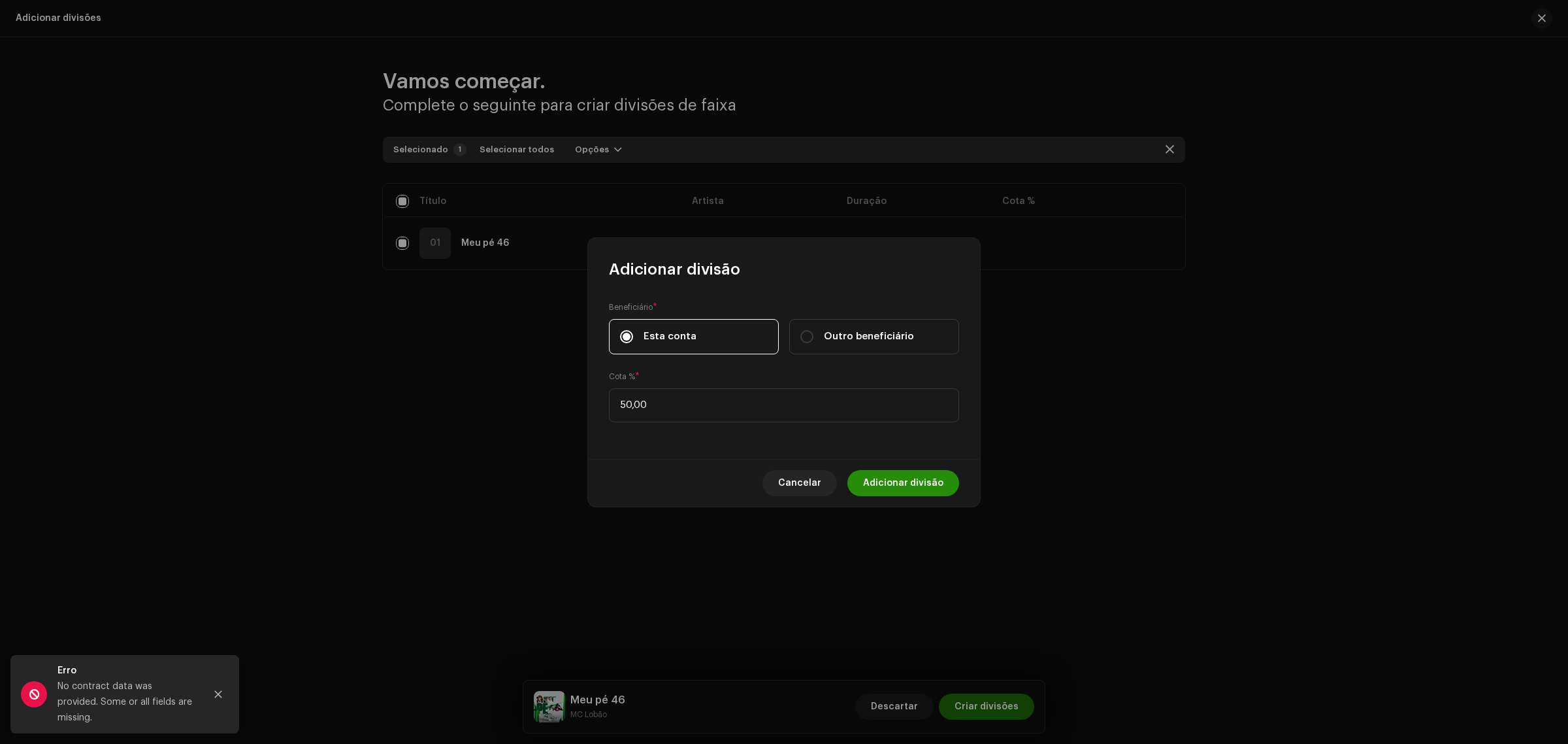
click at [920, 492] on span "Adicionar divisão" at bounding box center [903, 483] width 81 height 26
checkbox input "false"
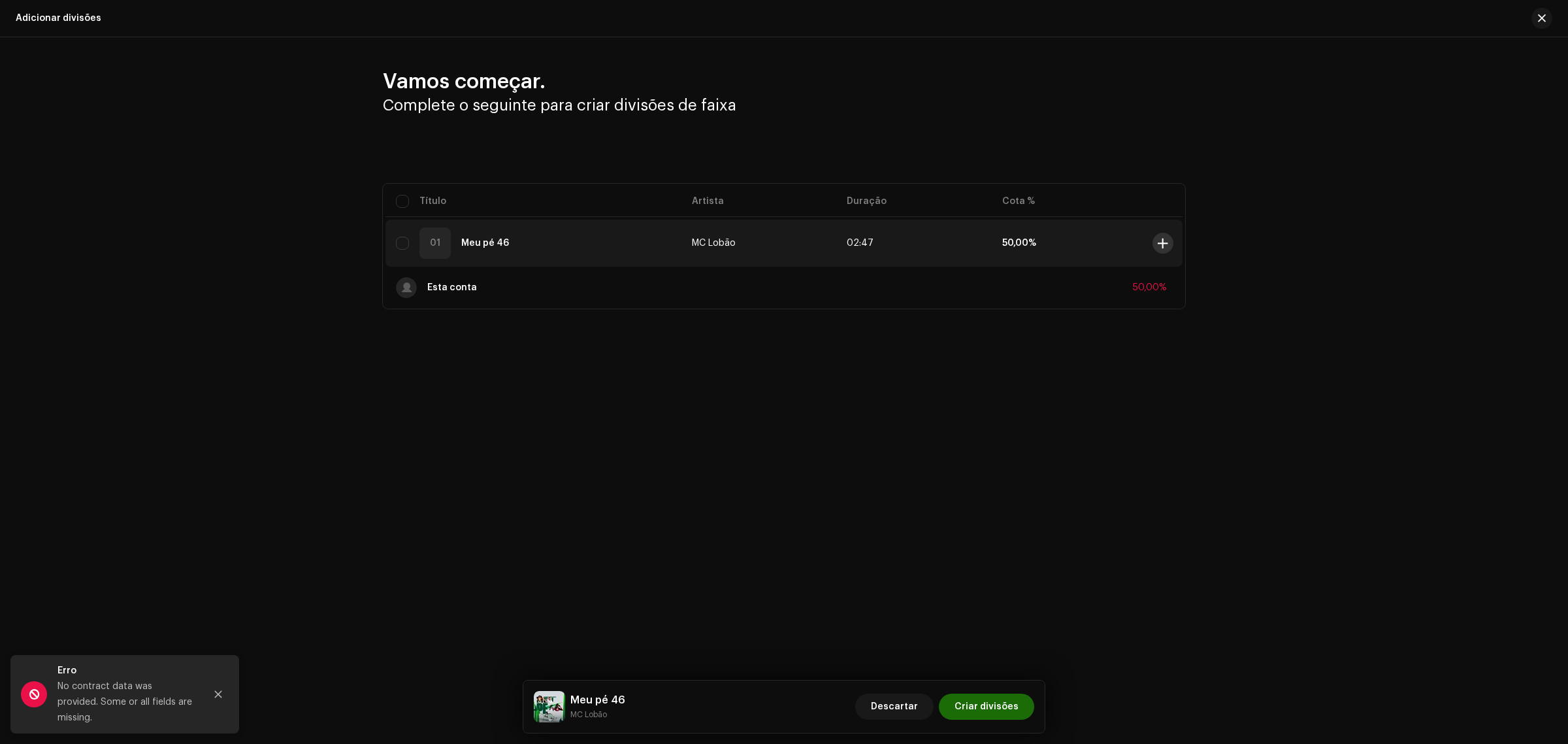
click at [1158, 244] on span at bounding box center [1163, 243] width 10 height 11
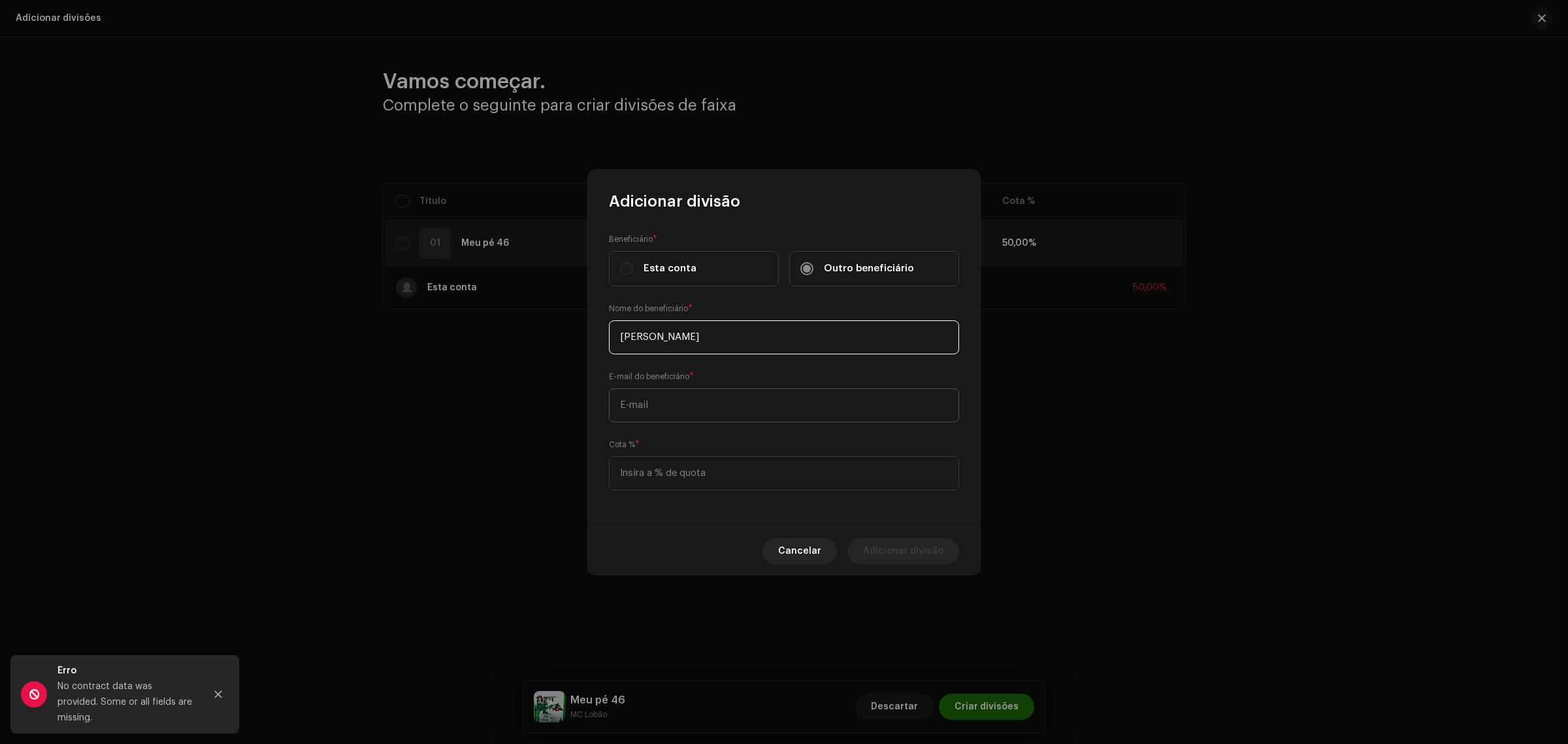
type input "[PERSON_NAME]"
click at [719, 404] on input "text" at bounding box center [784, 405] width 350 height 34
type input "[EMAIL_ADDRESS][DOMAIN_NAME]"
type input "50,00"
click at [923, 554] on span "Adicionar divisão" at bounding box center [903, 551] width 81 height 26
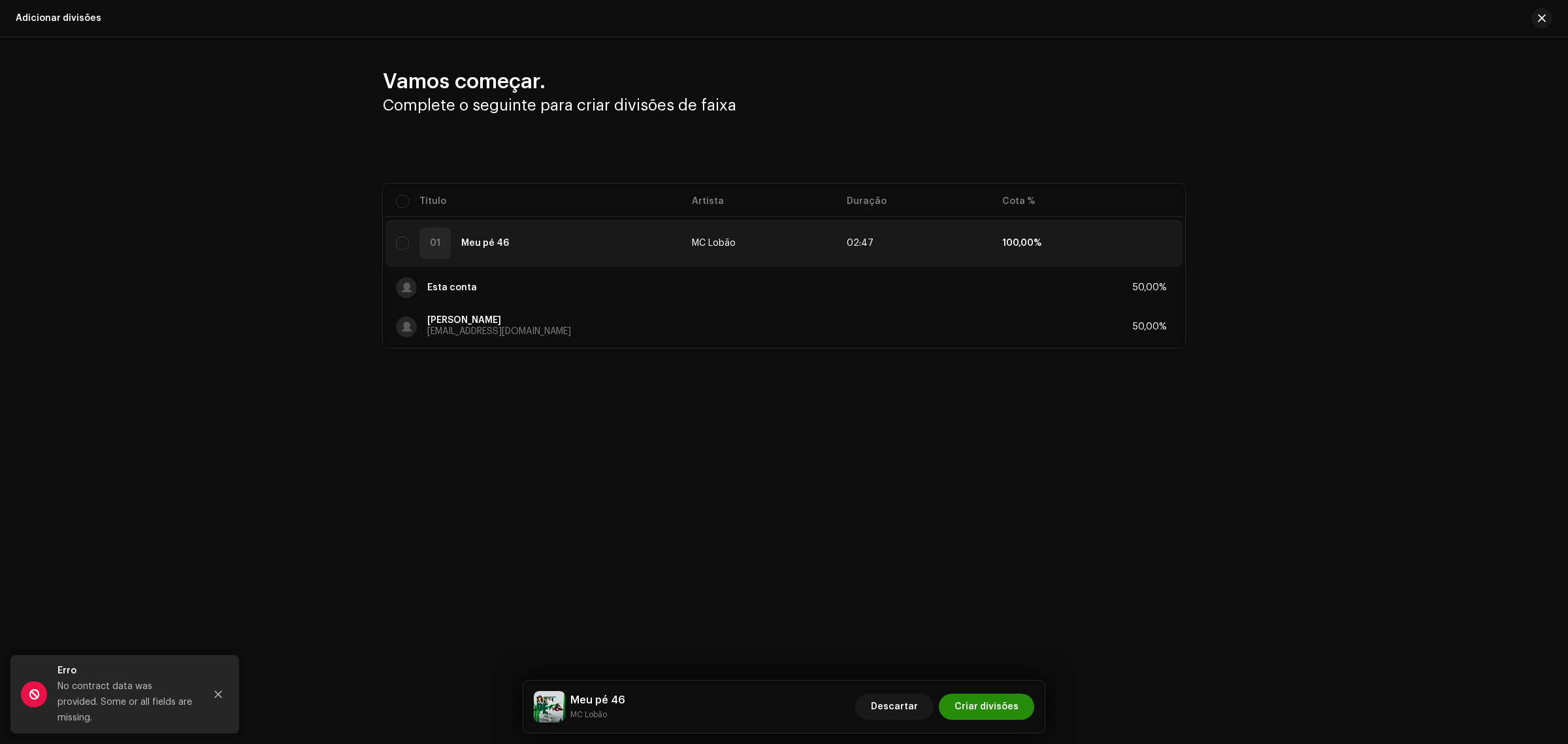
click at [998, 701] on span "Criar divisões" at bounding box center [986, 706] width 64 height 26
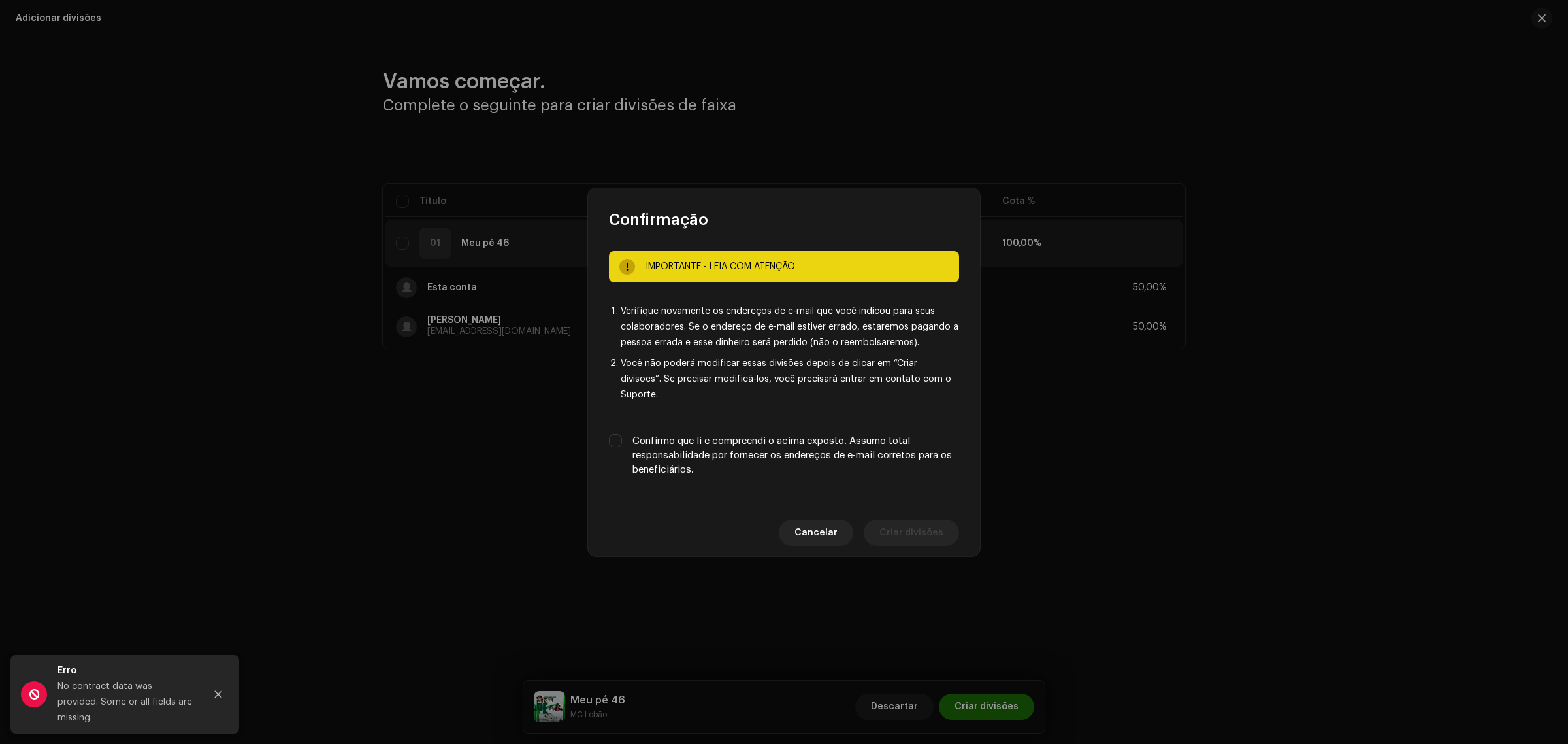
click at [637, 434] on label "Confirmo que li e compreendi o acima exposto. Assumo total responsabilidade por…" at bounding box center [795, 455] width 327 height 43
click at [622, 434] on input "Confirmo que li e compreendi o acima exposto. Assumo total responsabilidade por…" at bounding box center [615, 440] width 13 height 13
checkbox input "true"
click at [930, 539] on div "Cancelar Criar divisões" at bounding box center [784, 532] width 392 height 48
click at [927, 527] on span "Criar divisões" at bounding box center [912, 533] width 64 height 26
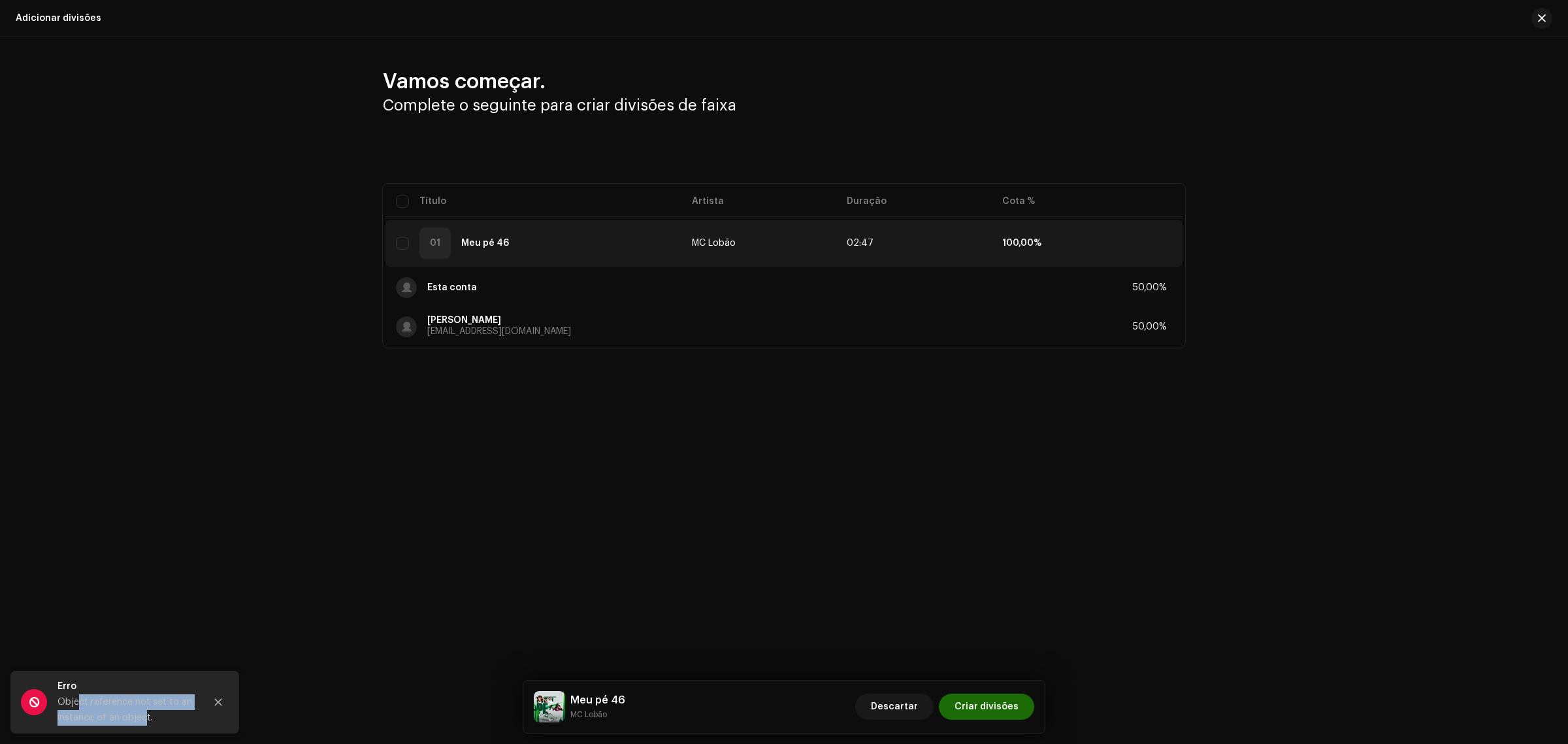
drag, startPoint x: 144, startPoint y: 718, endPoint x: 80, endPoint y: 708, distance: 64.8
click at [80, 708] on div "Object reference not set to an instance of an object." at bounding box center [126, 710] width 137 height 32
click at [144, 706] on div "Object reference not set to an instance of an object." at bounding box center [126, 710] width 137 height 32
click at [168, 716] on div "Object reference not set to an instance of an object." at bounding box center [126, 710] width 137 height 32
drag, startPoint x: 157, startPoint y: 719, endPoint x: 79, endPoint y: 696, distance: 81.3
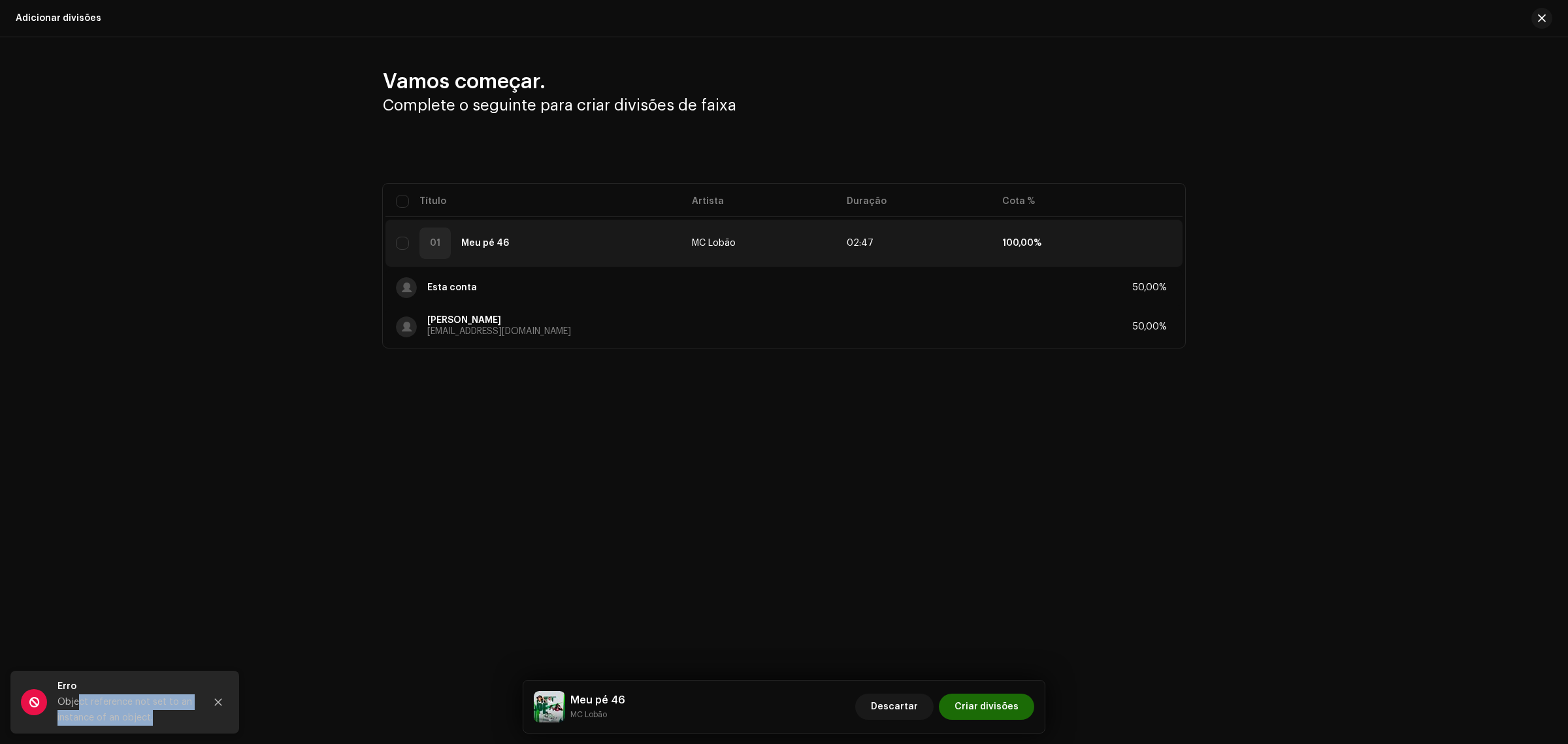
click at [78, 696] on div "Object reference not set to an instance of an object." at bounding box center [126, 710] width 137 height 32
click at [1540, 11] on button "button" at bounding box center [1542, 18] width 21 height 21
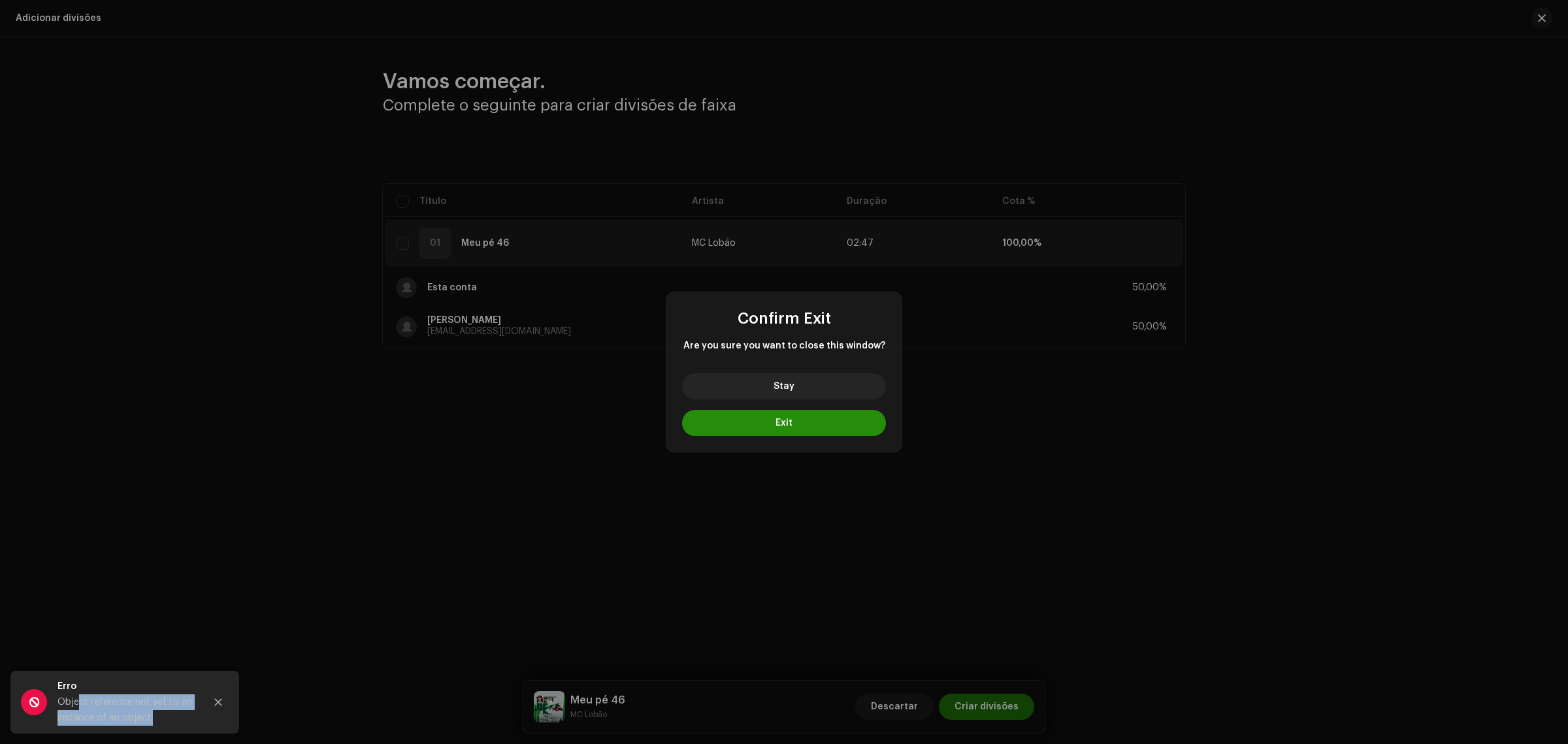
click at [826, 420] on button "Exit" at bounding box center [784, 423] width 204 height 26
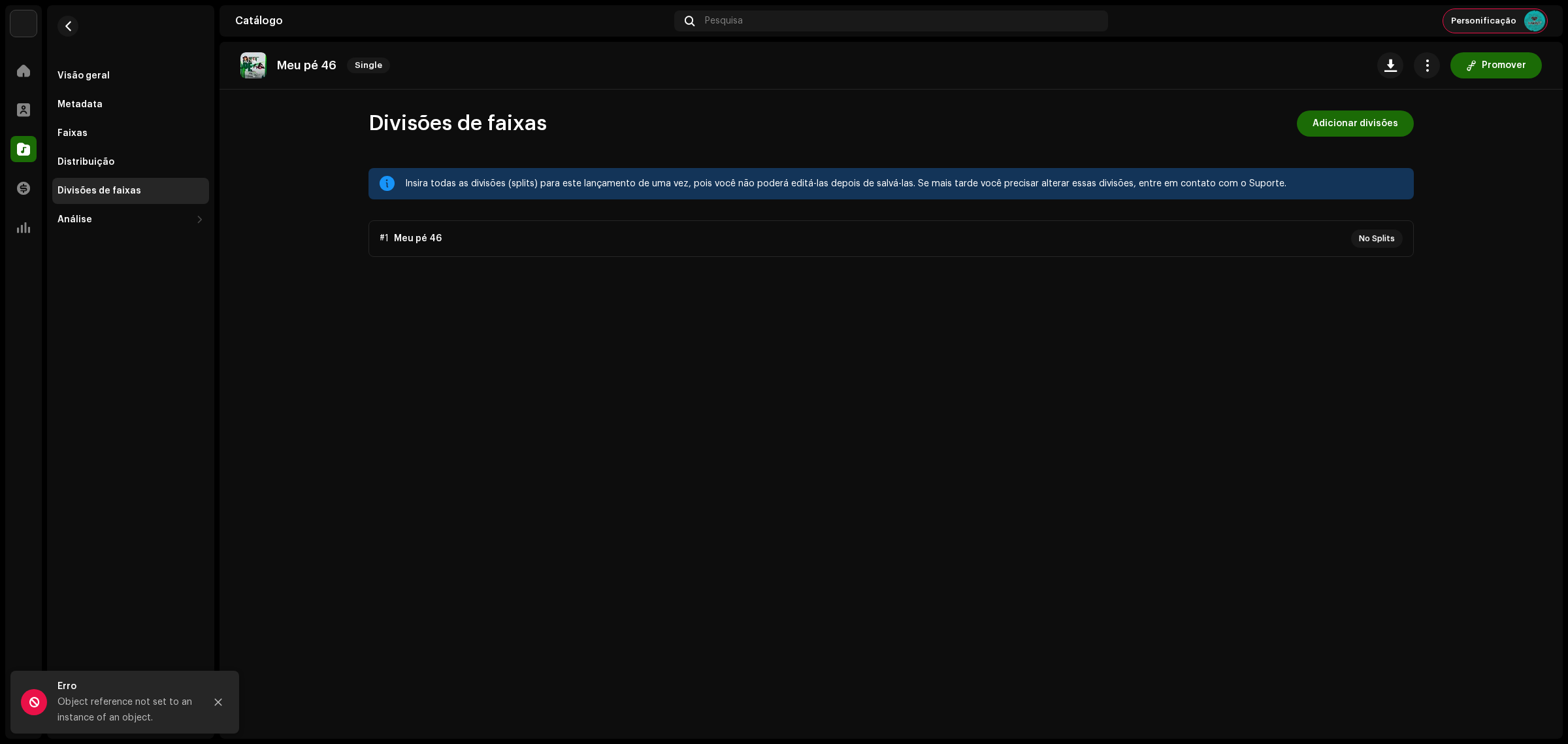
click at [1487, 11] on div "Personificação" at bounding box center [1495, 21] width 104 height 24
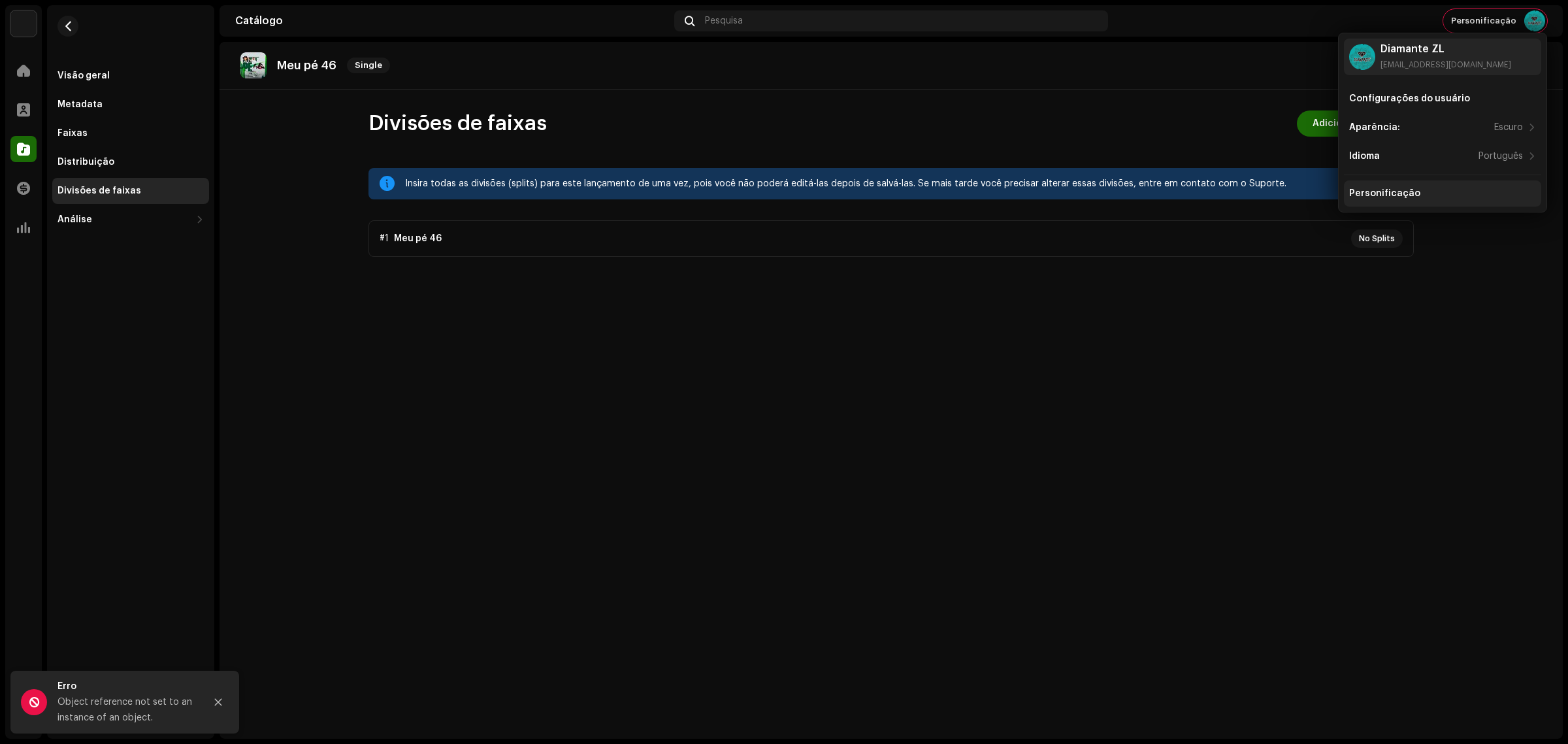
click at [1432, 190] on div "Personificação" at bounding box center [1443, 193] width 187 height 11
